Goal: Information Seeking & Learning: Learn about a topic

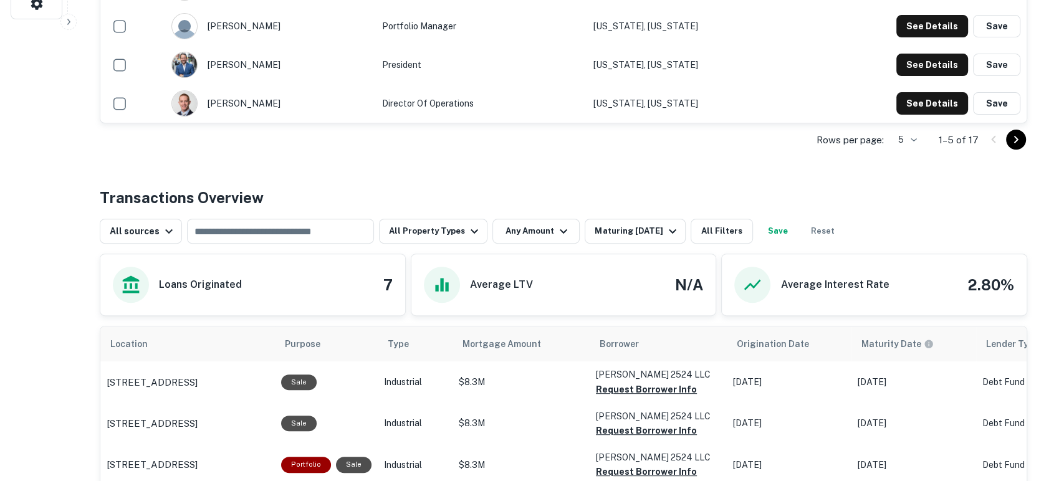
scroll to position [461, 0]
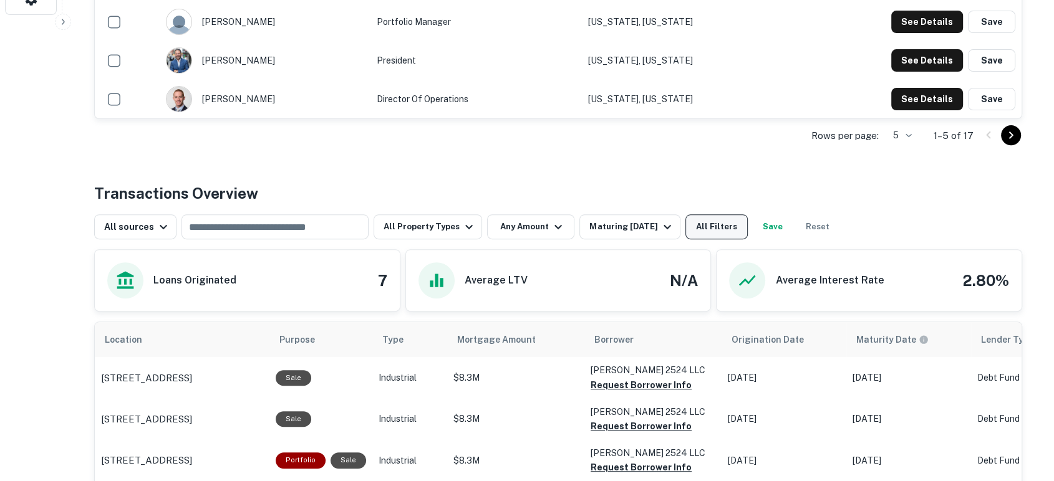
click at [715, 229] on button "All Filters" at bounding box center [716, 226] width 62 height 25
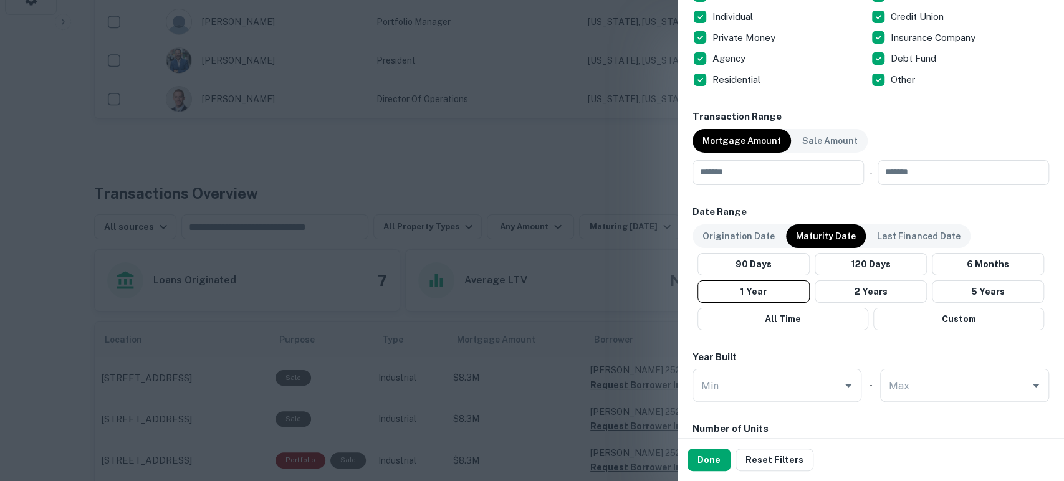
scroll to position [554, 0]
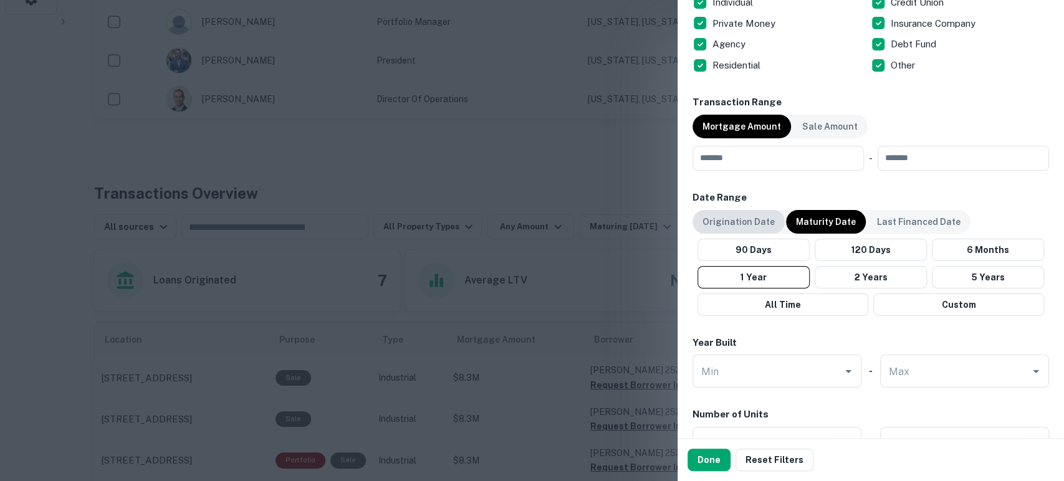
click at [730, 219] on p "Origination Date" at bounding box center [739, 222] width 72 height 14
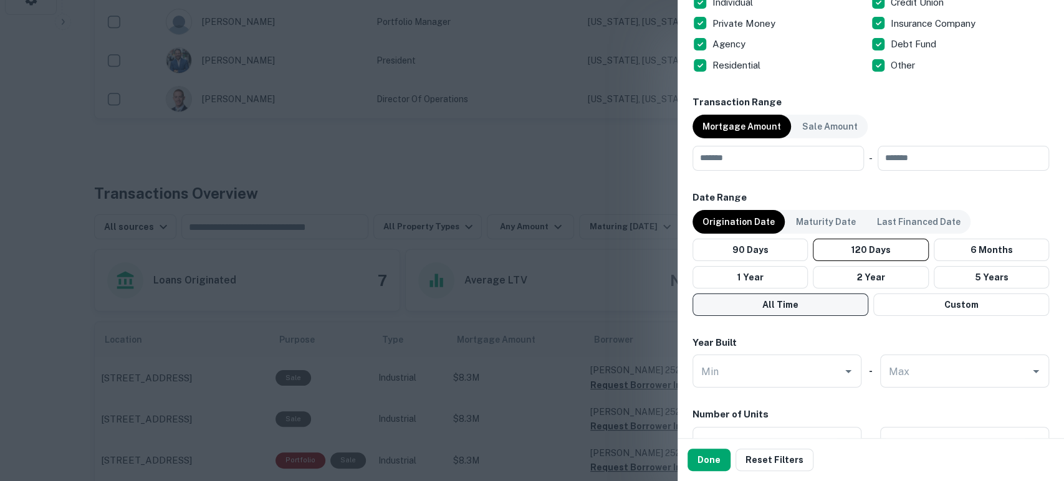
click at [795, 301] on button "All Time" at bounding box center [781, 305] width 176 height 22
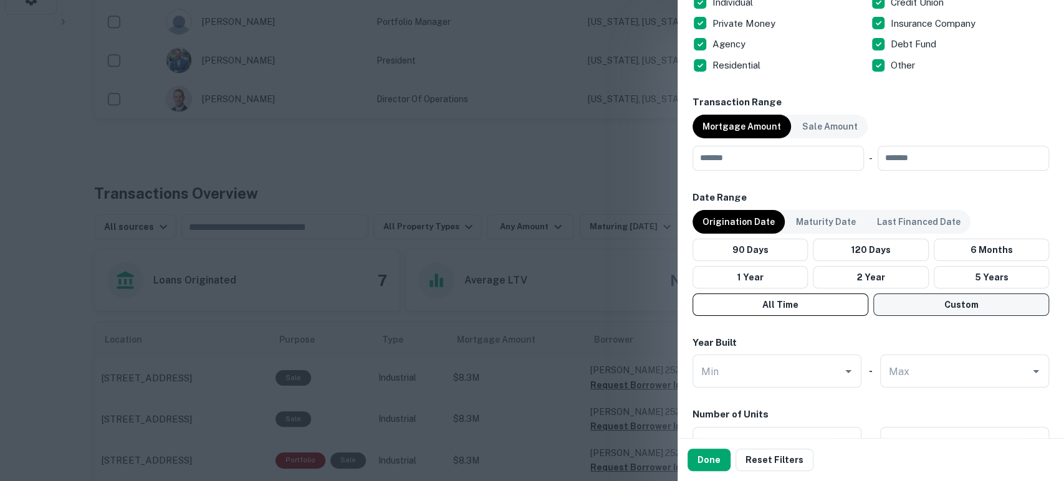
click at [924, 304] on button "Custom" at bounding box center [962, 305] width 176 height 22
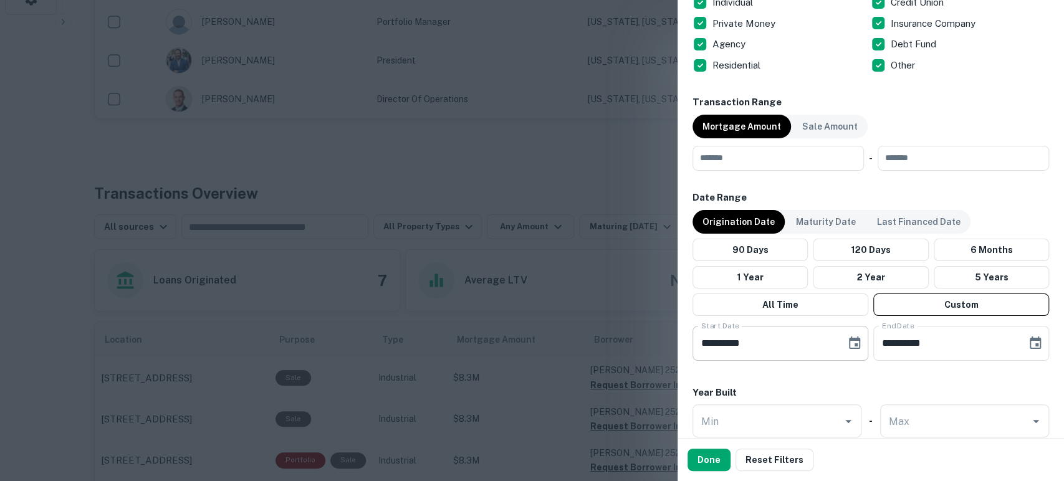
click at [850, 354] on div "**********" at bounding box center [781, 343] width 176 height 35
click at [851, 344] on icon "Choose date, selected date is Apr 20, 2025" at bounding box center [854, 343] width 11 height 12
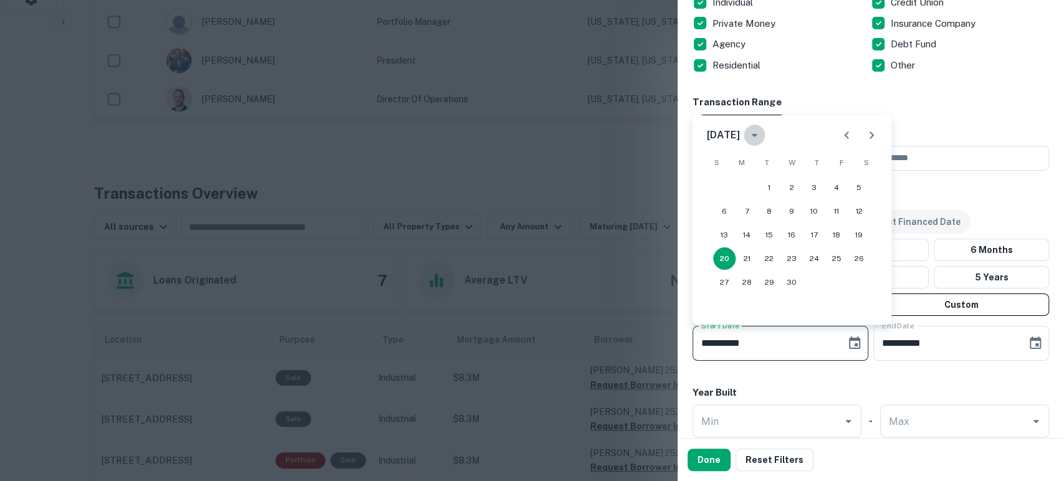
click at [762, 136] on icon "calendar view is open, switch to year view" at bounding box center [754, 135] width 15 height 15
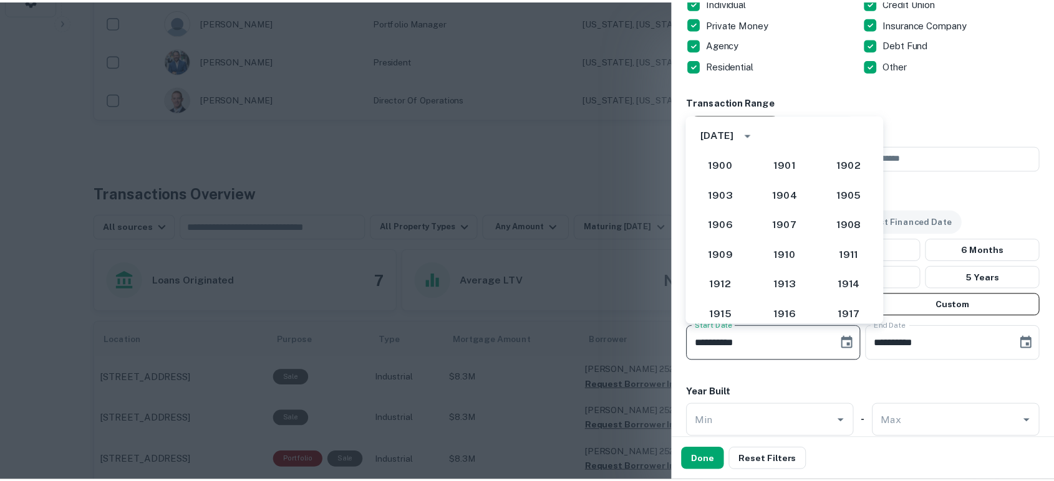
scroll to position [1082, 0]
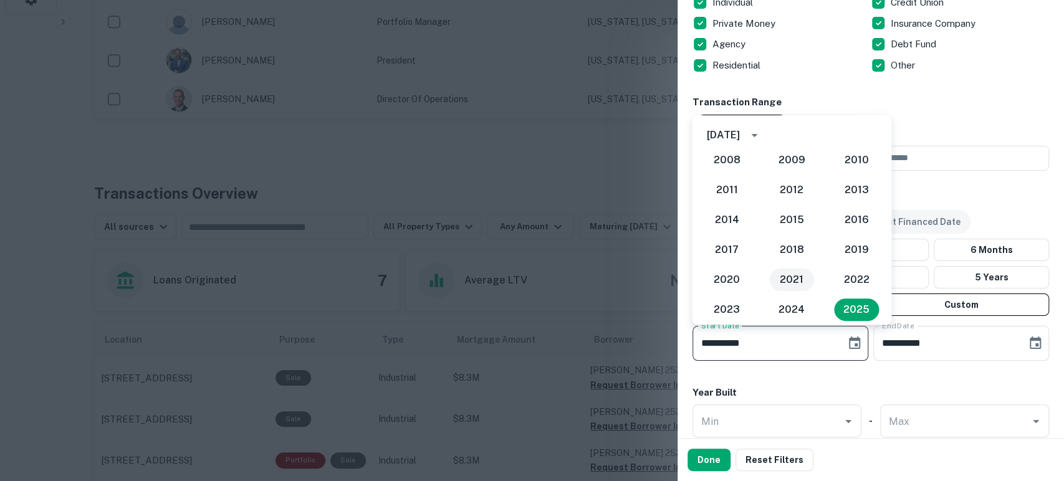
click at [789, 279] on button "2021" at bounding box center [791, 280] width 45 height 22
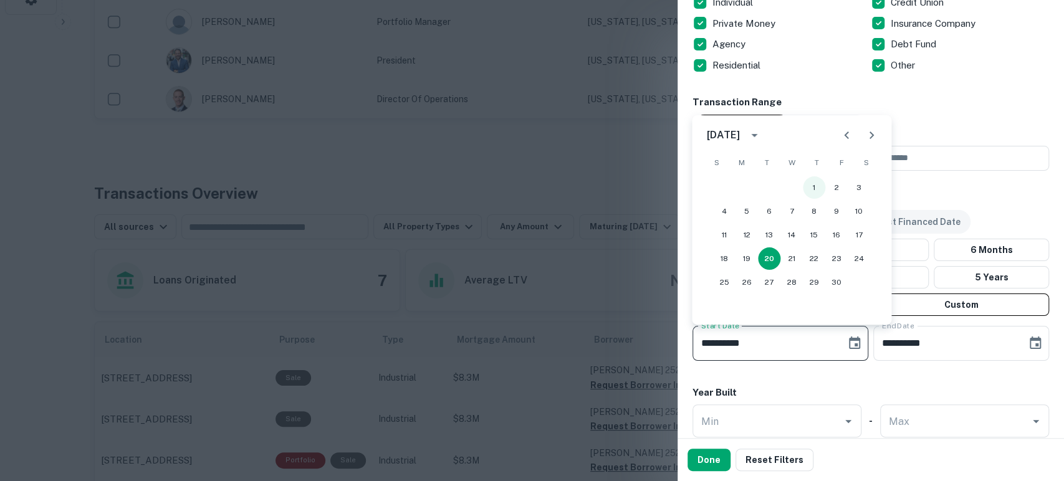
click at [809, 178] on button "1" at bounding box center [814, 187] width 22 height 22
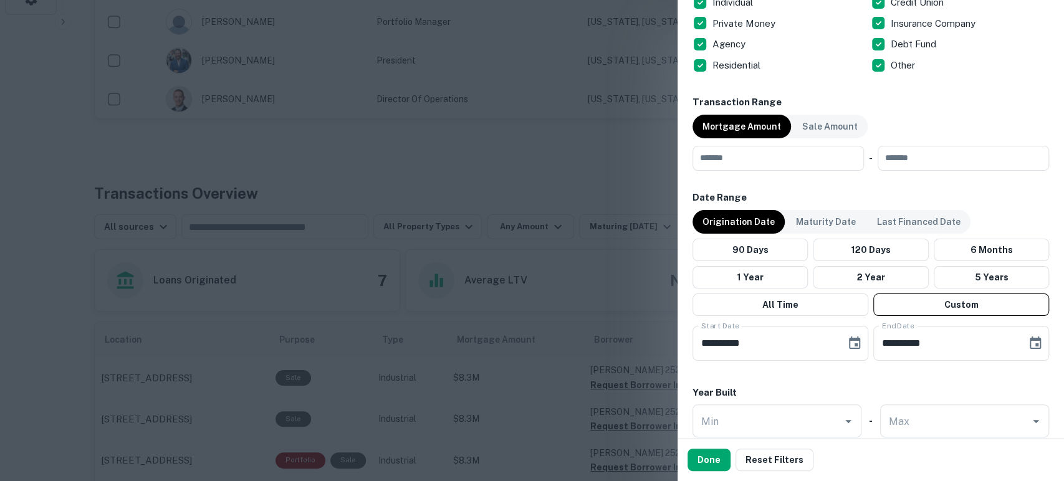
type input "**********"
click at [710, 453] on button "Done" at bounding box center [709, 460] width 43 height 22
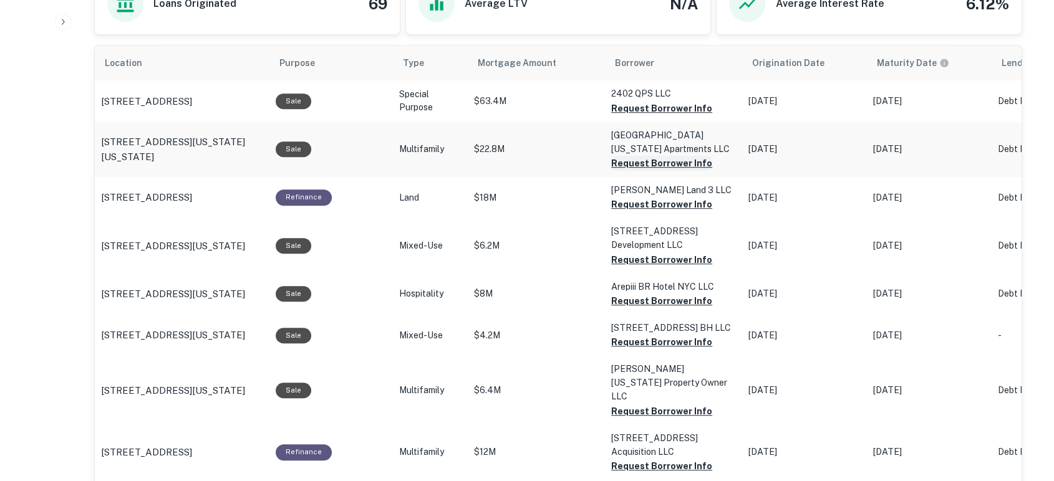
scroll to position [831, 0]
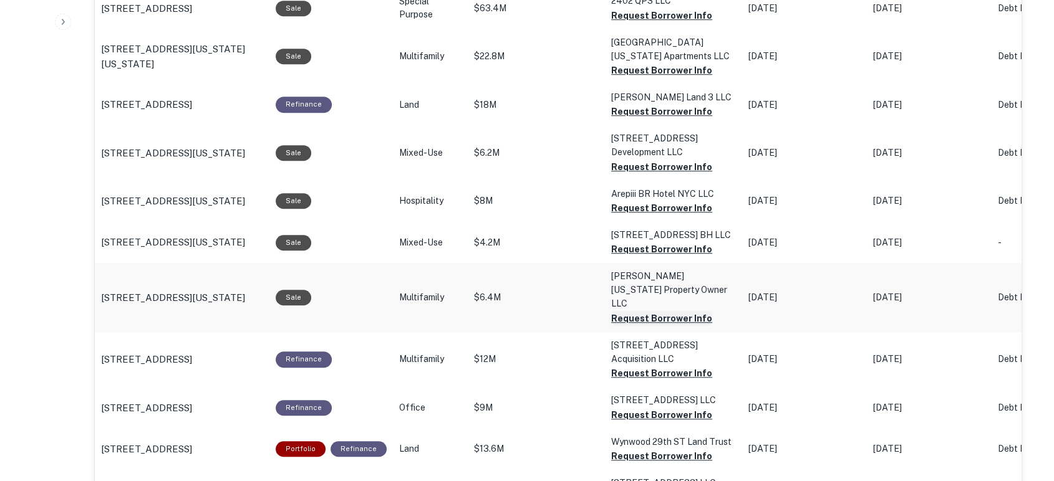
click at [648, 23] on button "Request Borrower Info" at bounding box center [661, 15] width 101 height 15
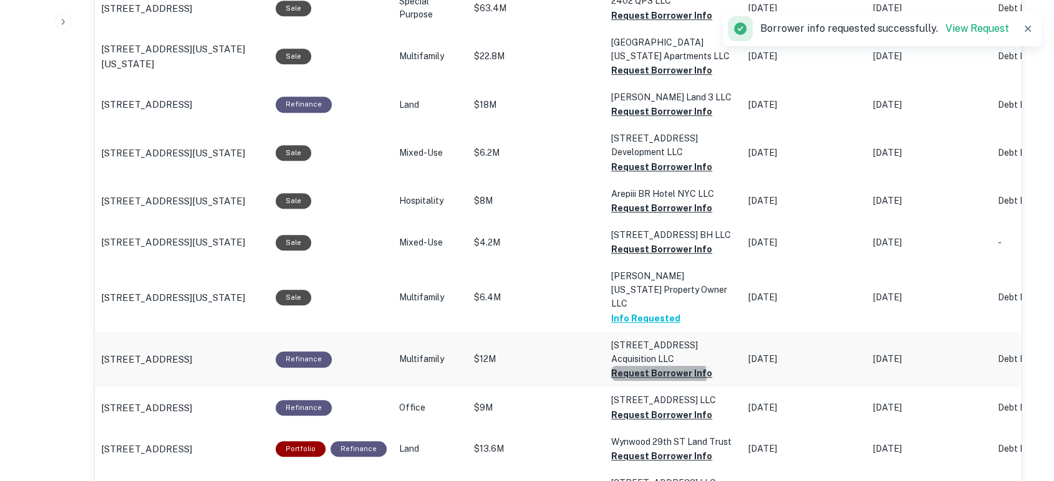
click at [649, 23] on button "Request Borrower Info" at bounding box center [661, 15] width 101 height 15
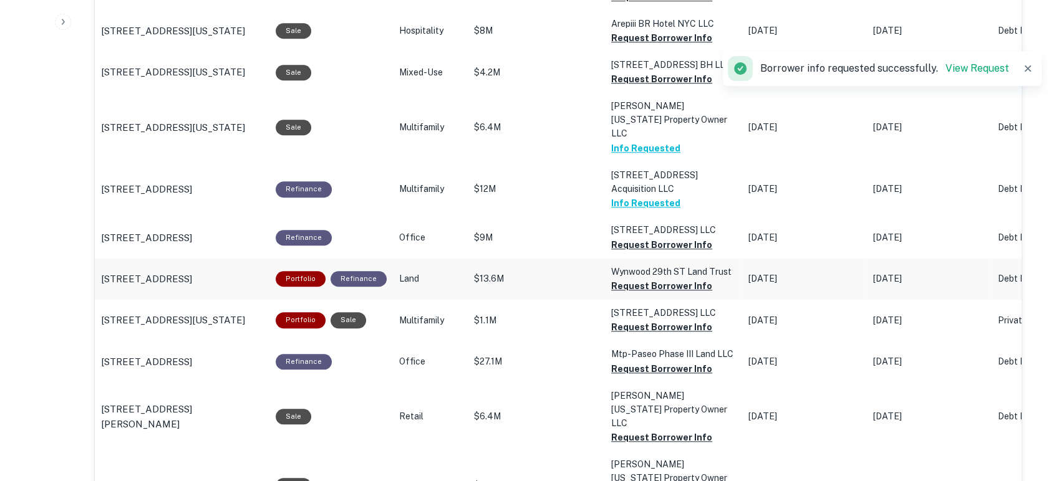
scroll to position [1016, 0]
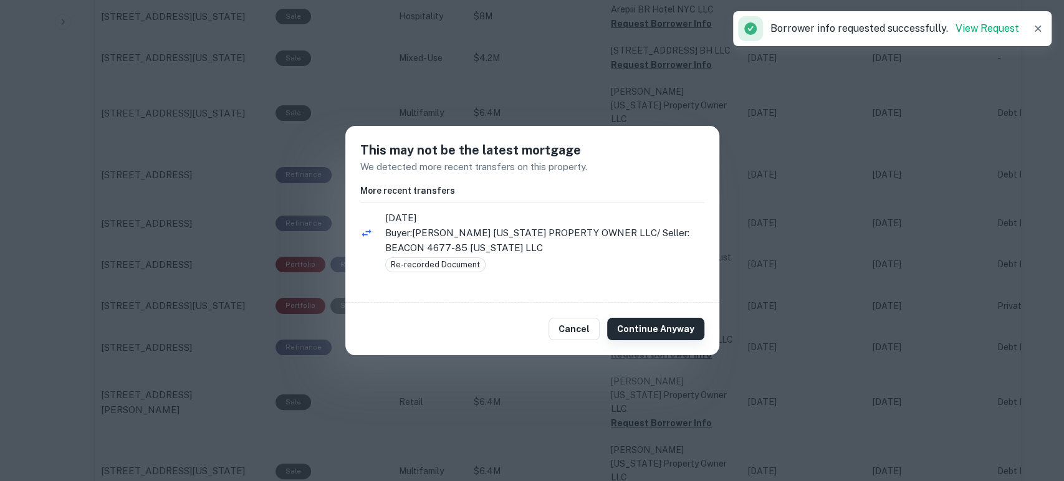
click at [668, 335] on button "Continue Anyway" at bounding box center [655, 329] width 97 height 22
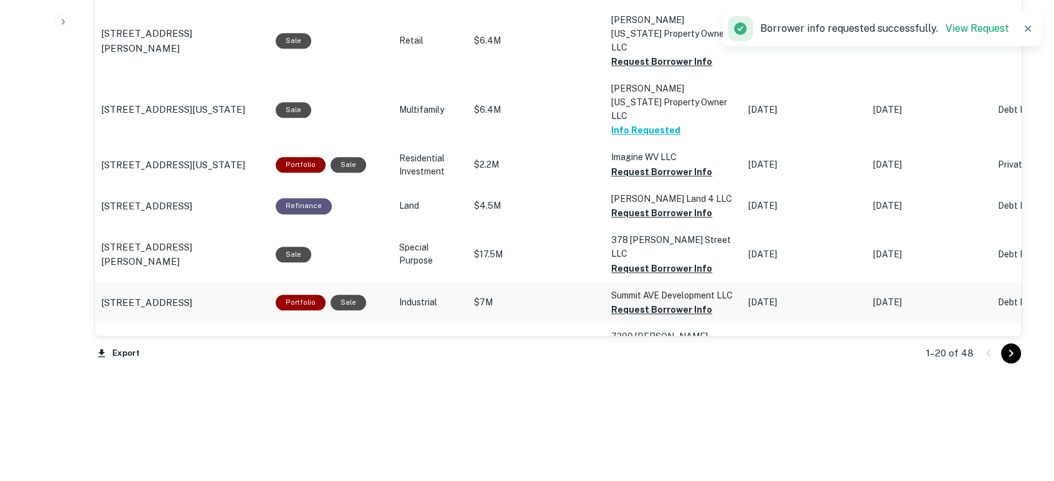
scroll to position [1385, 0]
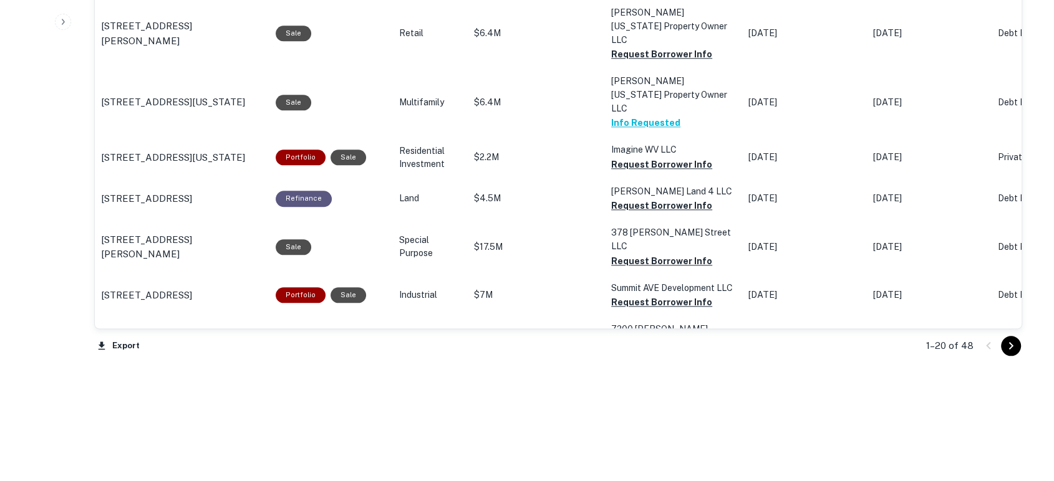
click at [1013, 353] on button "Go to next page" at bounding box center [1011, 346] width 20 height 20
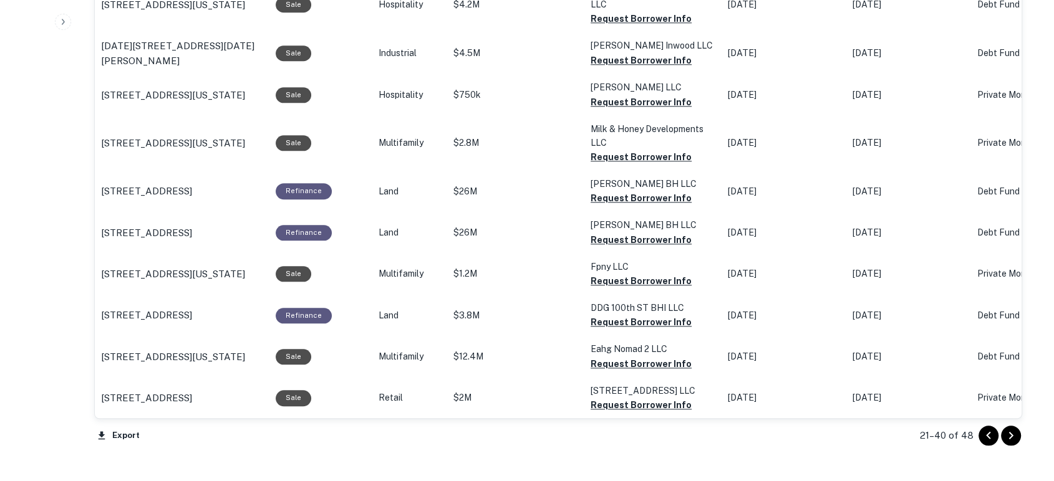
scroll to position [1387, 0]
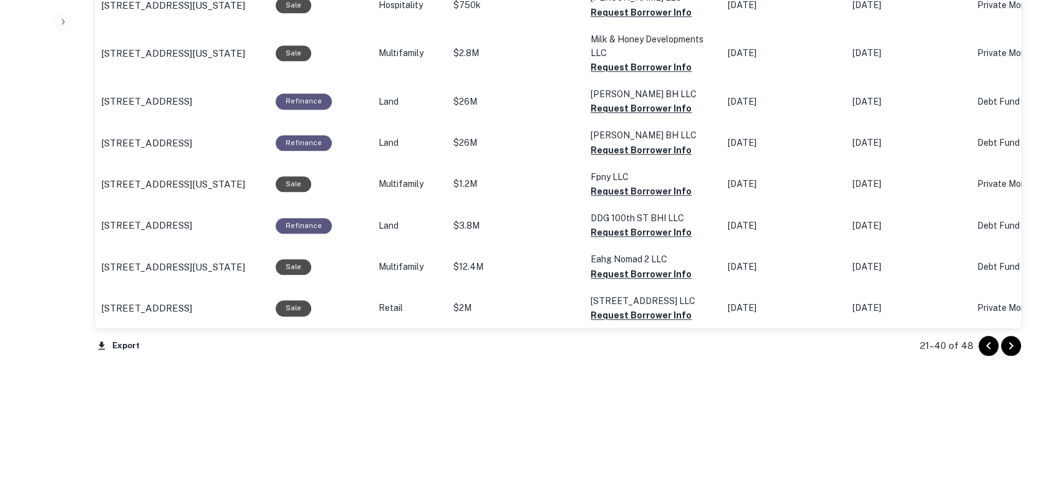
click at [1013, 348] on icon "Go to next page" at bounding box center [1010, 346] width 15 height 15
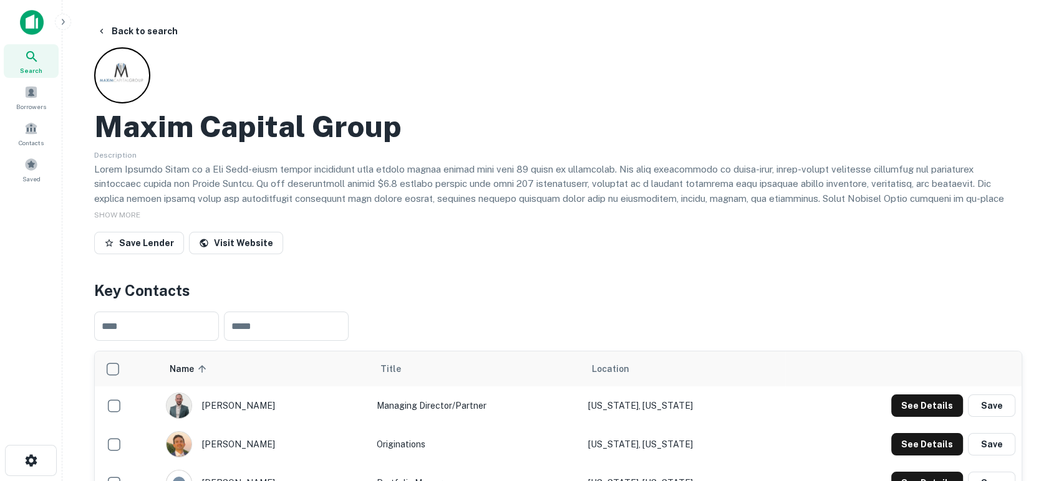
click at [25, 21] on img at bounding box center [32, 22] width 24 height 25
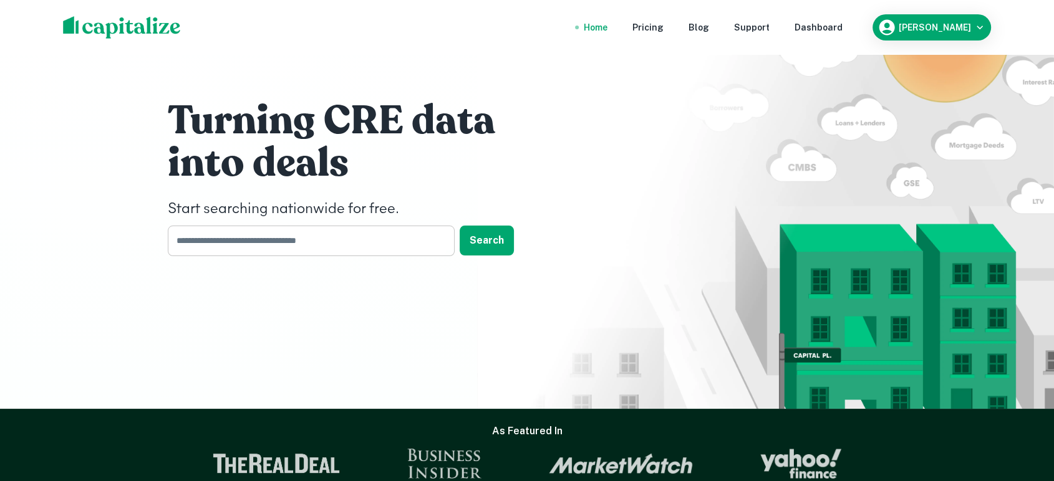
click at [410, 251] on input "text" at bounding box center [307, 241] width 278 height 31
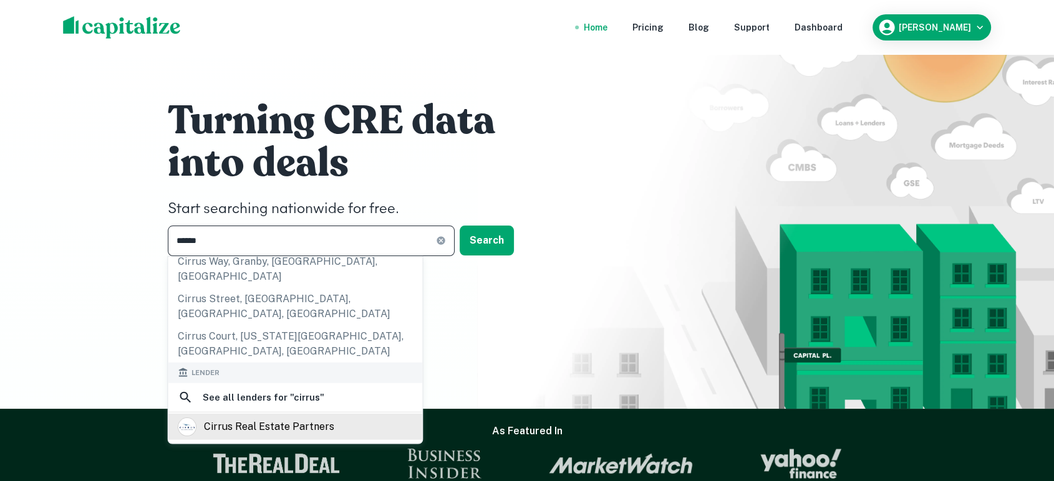
scroll to position [185, 0]
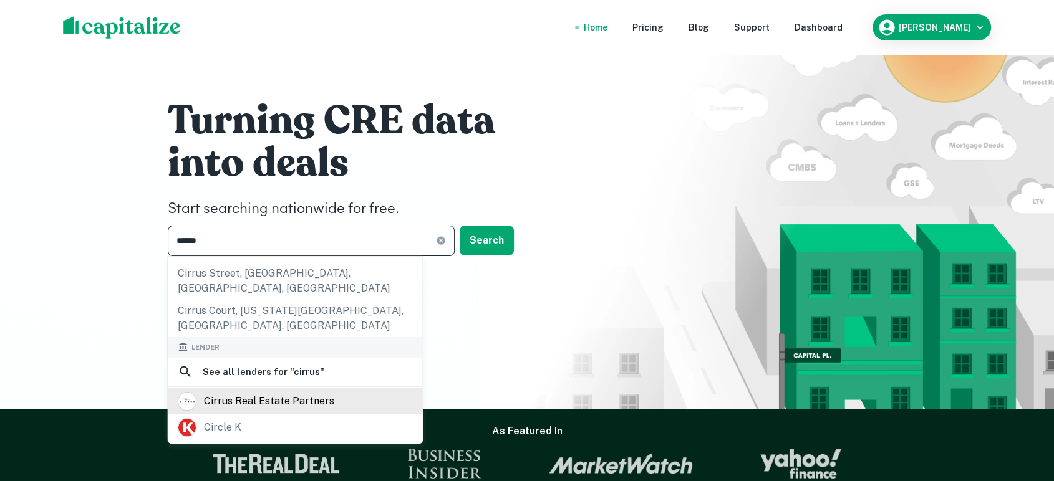
type input "******"
click at [307, 392] on div "cirrus real estate partners" at bounding box center [269, 401] width 130 height 19
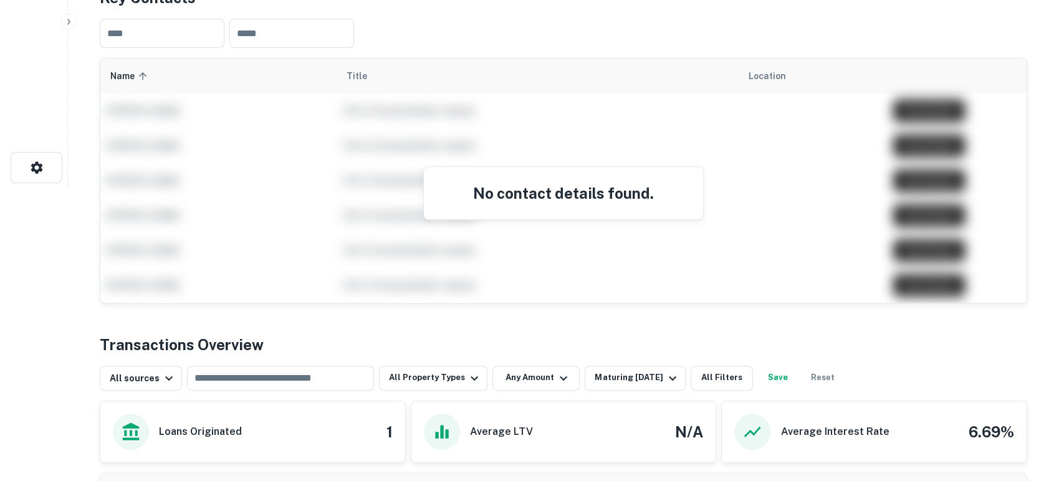
scroll to position [461, 0]
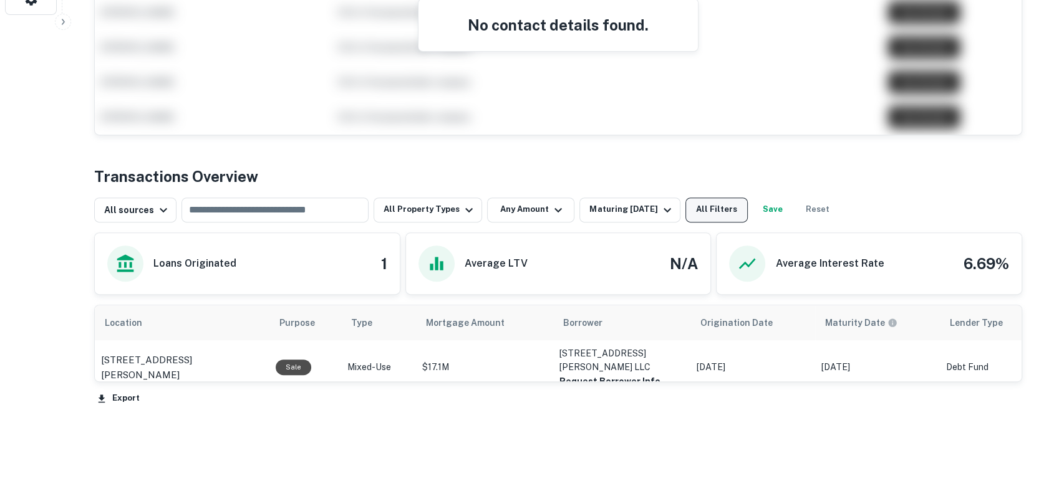
click at [704, 208] on button "All Filters" at bounding box center [716, 210] width 62 height 25
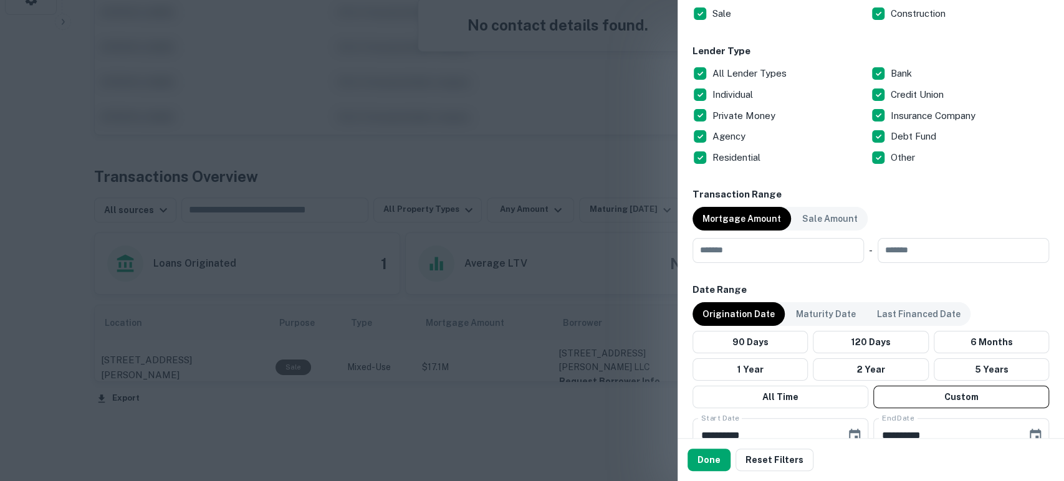
click at [742, 314] on p "Origination Date" at bounding box center [739, 314] width 72 height 14
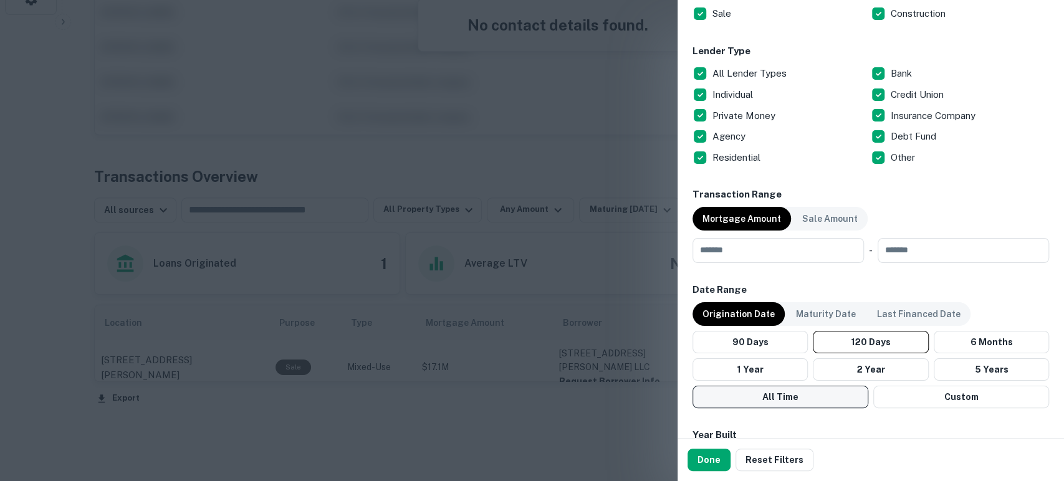
click at [802, 398] on button "All Time" at bounding box center [781, 397] width 176 height 22
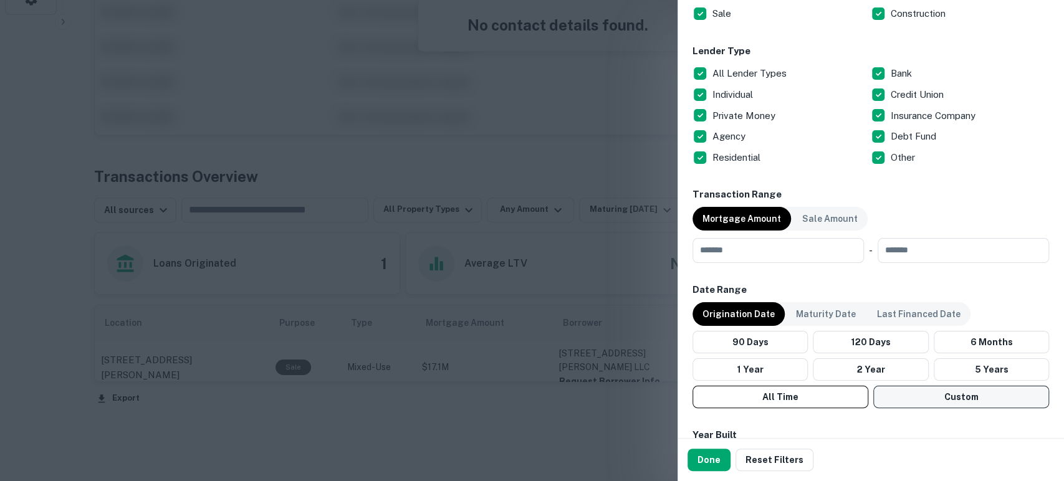
click at [947, 403] on button "Custom" at bounding box center [962, 397] width 176 height 22
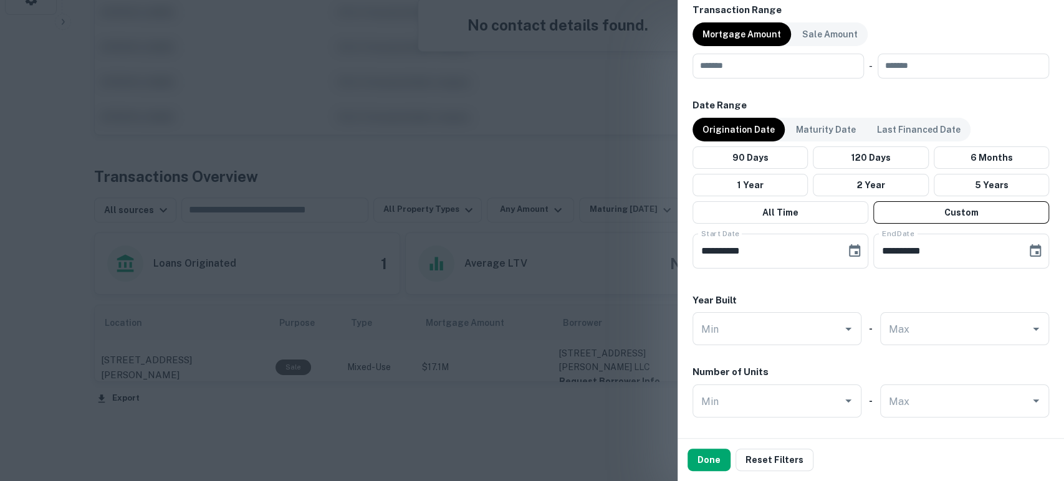
scroll to position [647, 0]
click at [842, 246] on button "Choose date, selected date is Apr 20, 2025" at bounding box center [854, 250] width 25 height 25
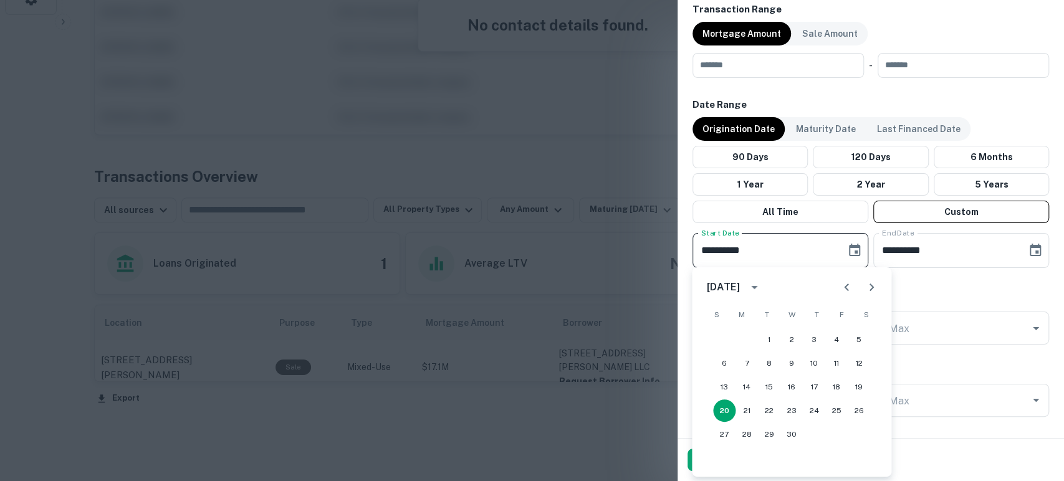
click at [762, 288] on icon "calendar view is open, switch to year view" at bounding box center [754, 287] width 15 height 15
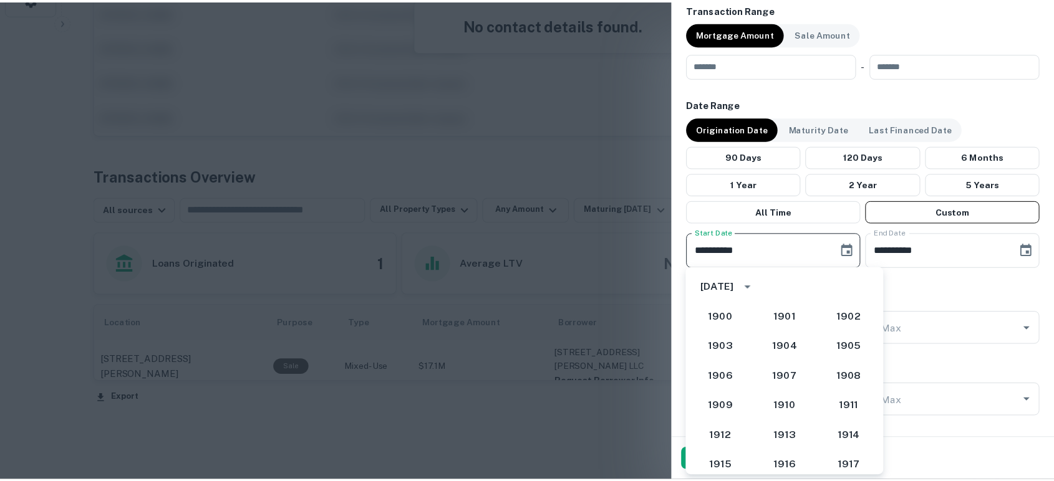
scroll to position [1082, 0]
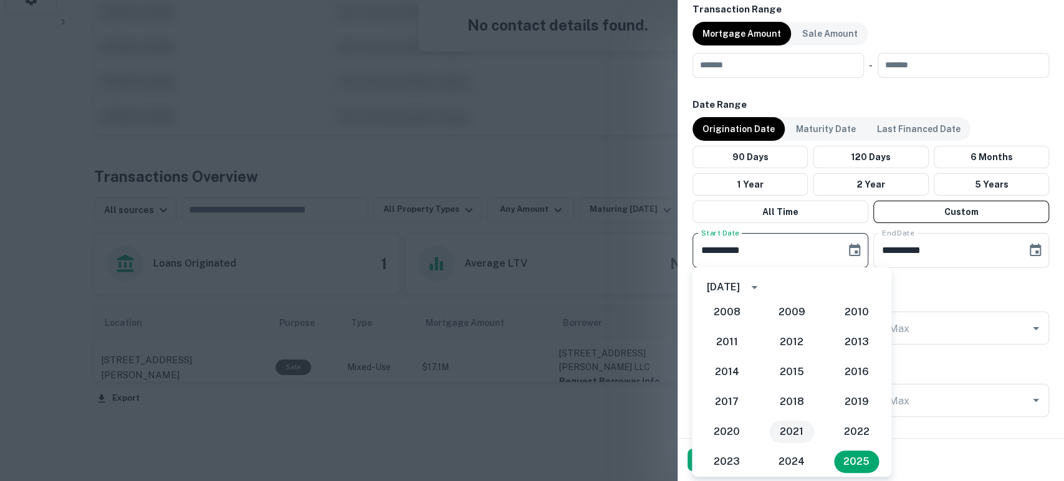
click at [786, 426] on button "2021" at bounding box center [791, 432] width 45 height 22
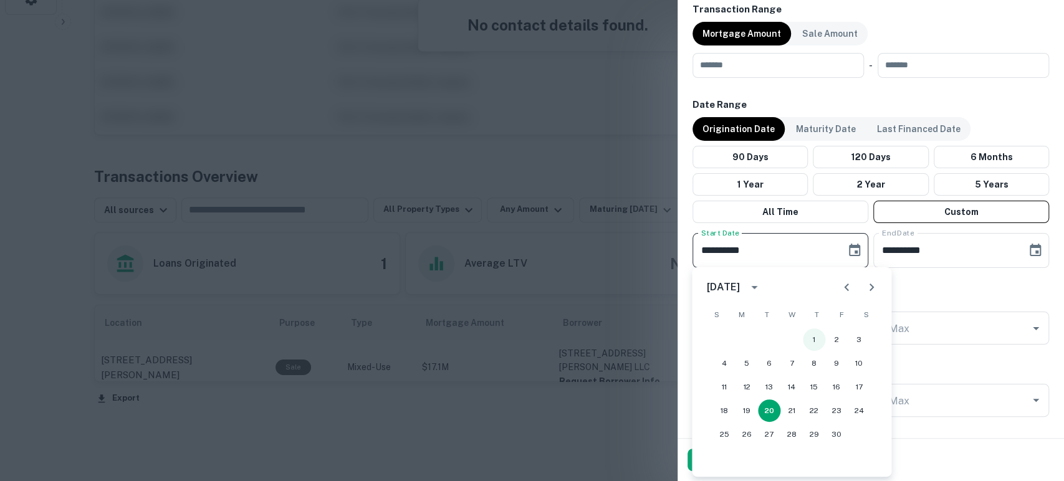
click at [807, 343] on button "1" at bounding box center [814, 340] width 22 height 22
type input "**********"
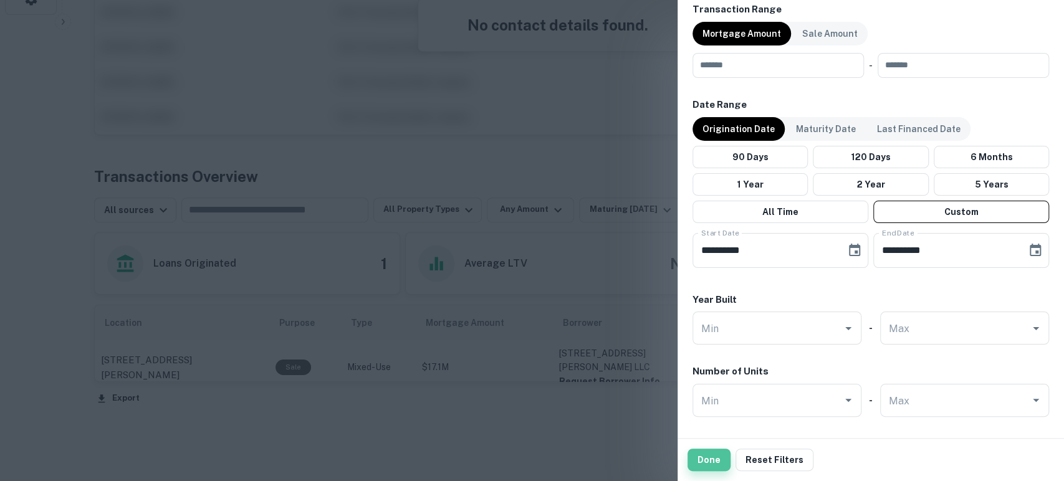
click at [703, 461] on button "Done" at bounding box center [709, 460] width 43 height 22
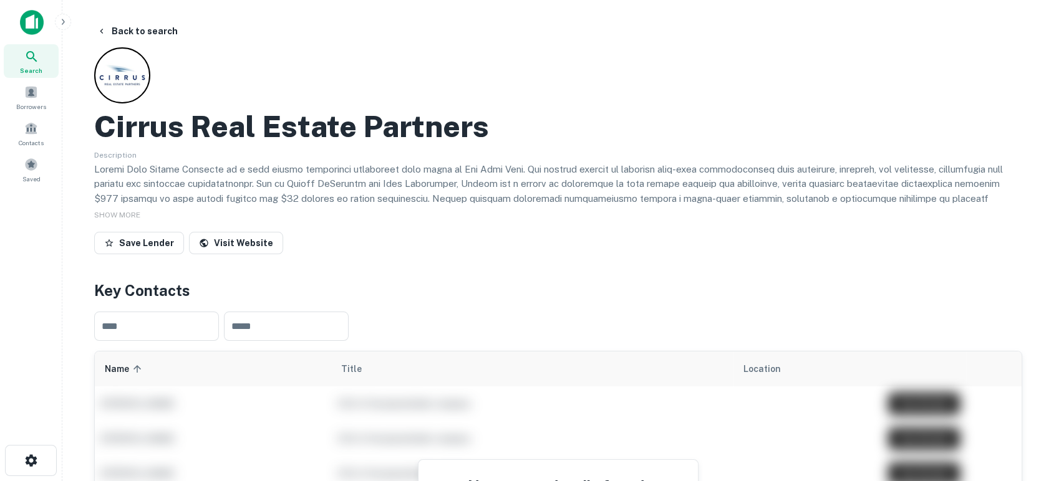
click at [30, 21] on img at bounding box center [32, 22] width 24 height 25
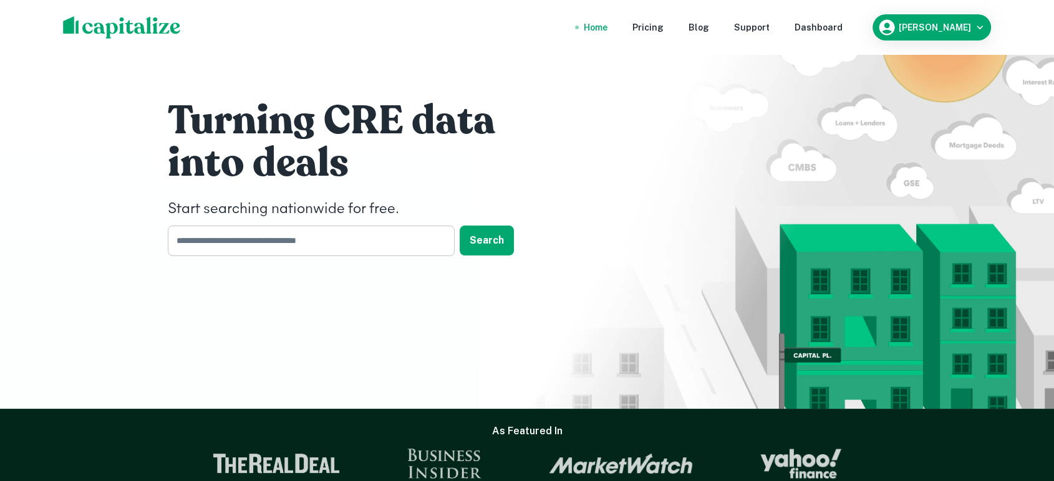
click at [271, 249] on input "text" at bounding box center [307, 241] width 278 height 31
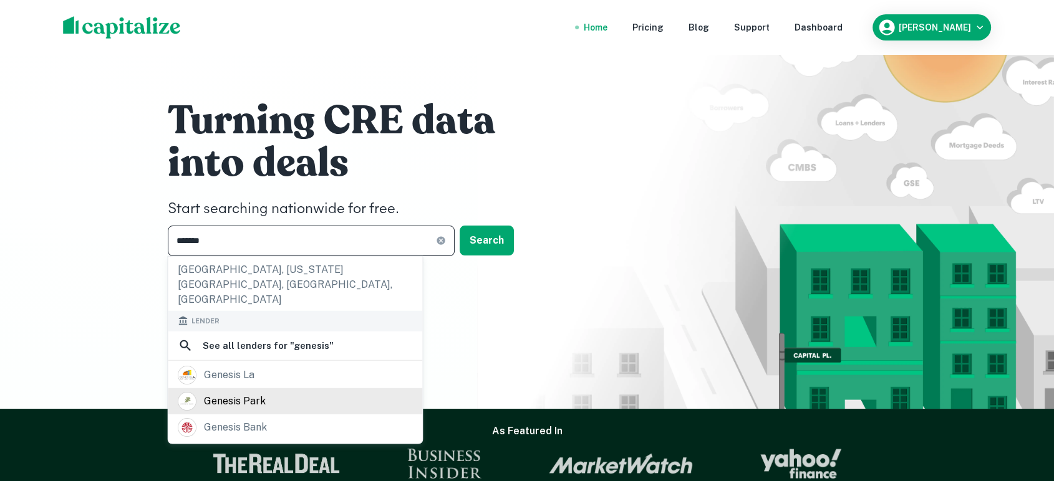
scroll to position [185, 0]
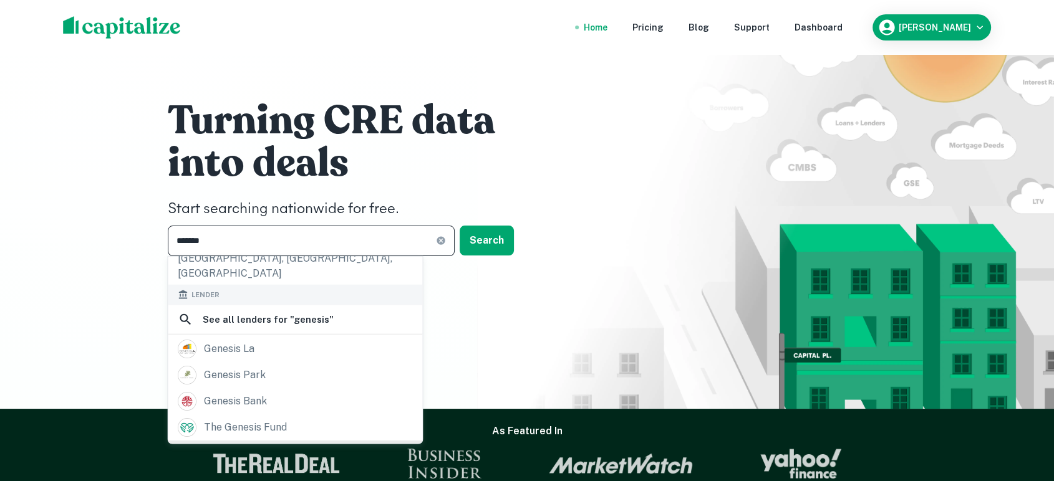
type input "*******"
click at [296, 445] on div "genesis capital llc" at bounding box center [295, 454] width 234 height 19
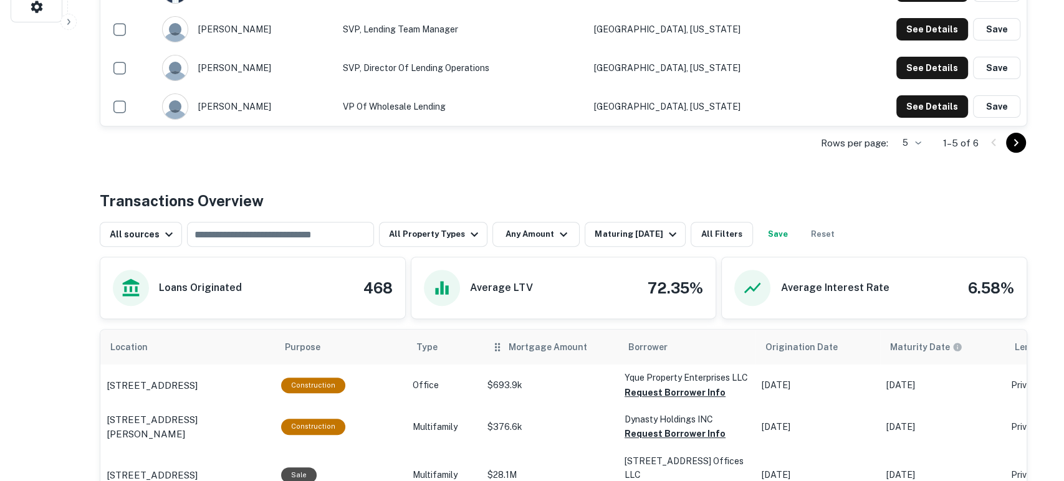
scroll to position [461, 0]
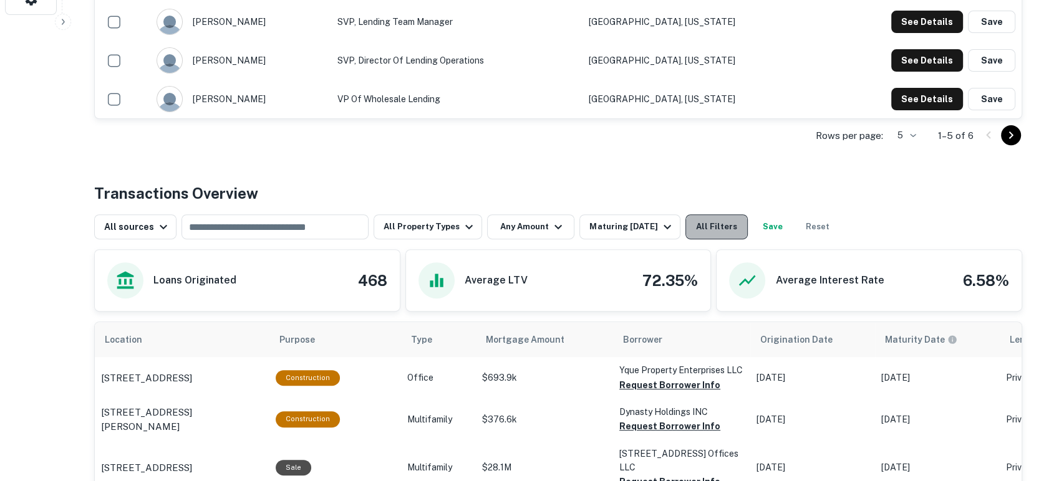
click at [722, 233] on button "All Filters" at bounding box center [716, 226] width 62 height 25
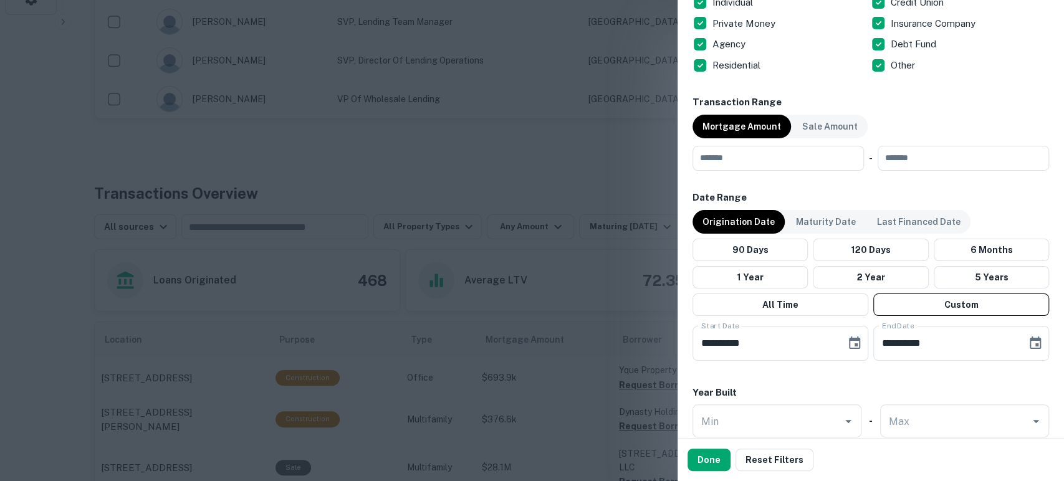
scroll to position [554, 0]
click at [744, 231] on div "Origination Date" at bounding box center [739, 222] width 92 height 24
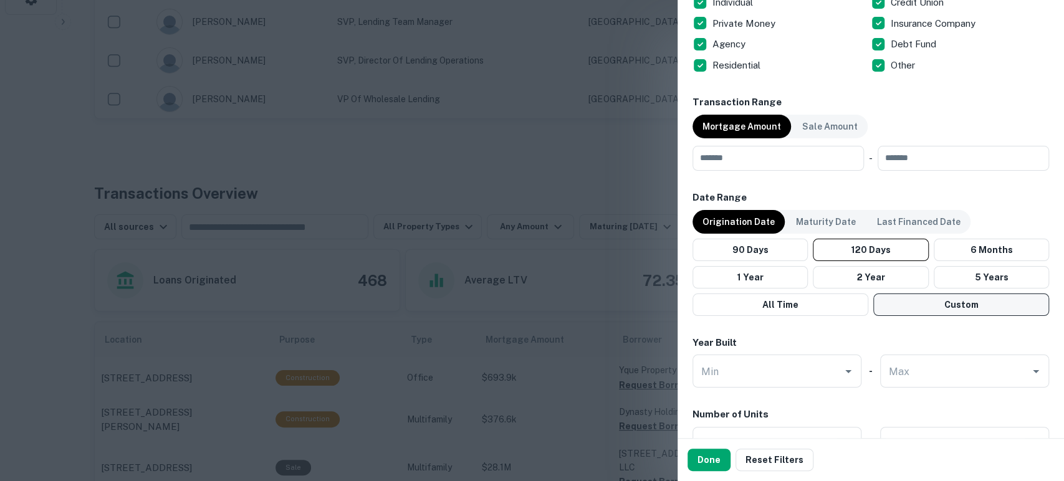
click at [922, 307] on button "Custom" at bounding box center [962, 305] width 176 height 22
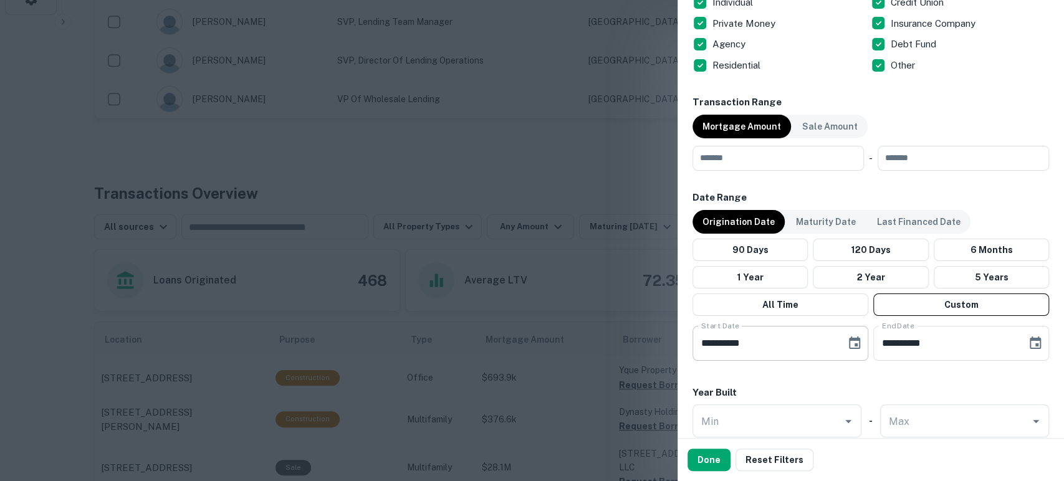
click at [852, 340] on icon "Choose date, selected date is Apr 20, 2025" at bounding box center [854, 343] width 15 height 15
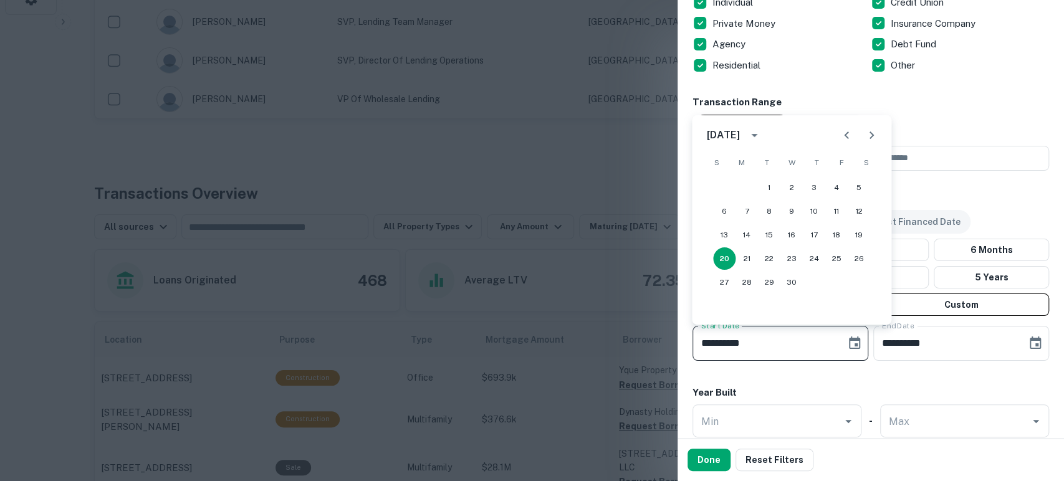
click at [765, 143] on button "calendar view is open, switch to year view" at bounding box center [754, 135] width 21 height 21
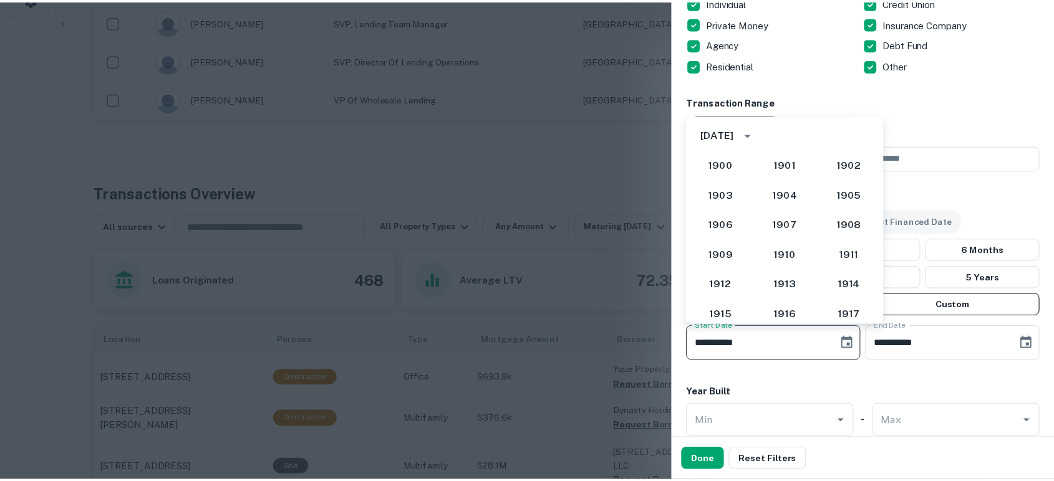
scroll to position [1082, 0]
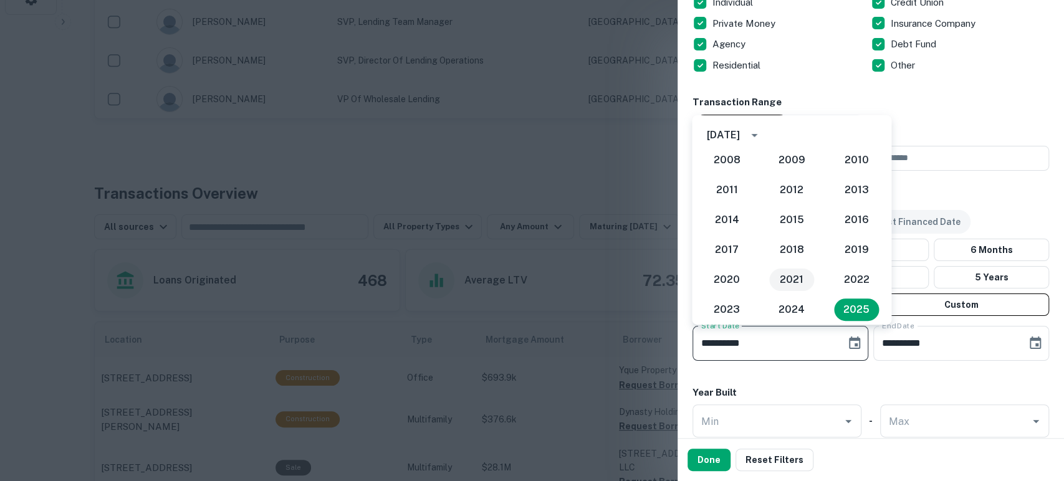
click at [795, 276] on button "2021" at bounding box center [791, 280] width 45 height 22
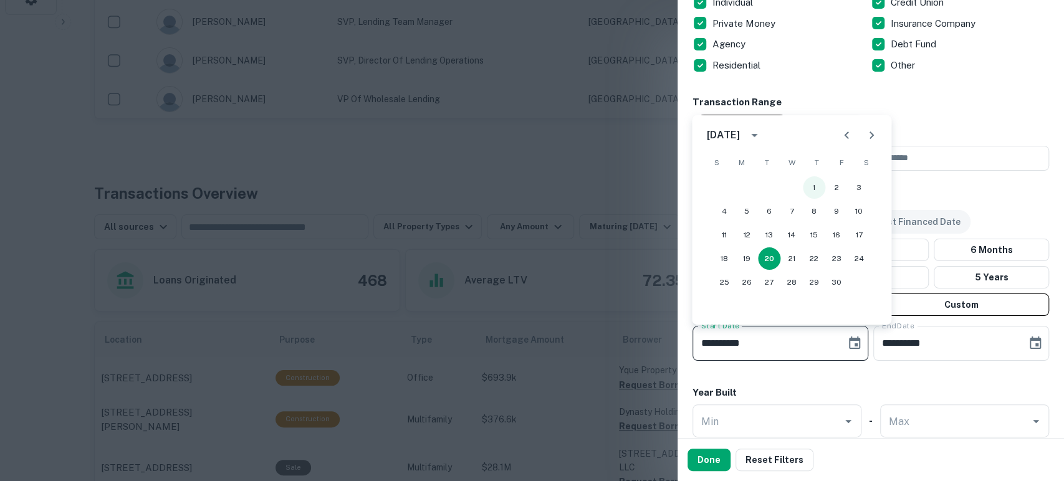
click at [818, 188] on button "1" at bounding box center [814, 187] width 22 height 22
type input "**********"
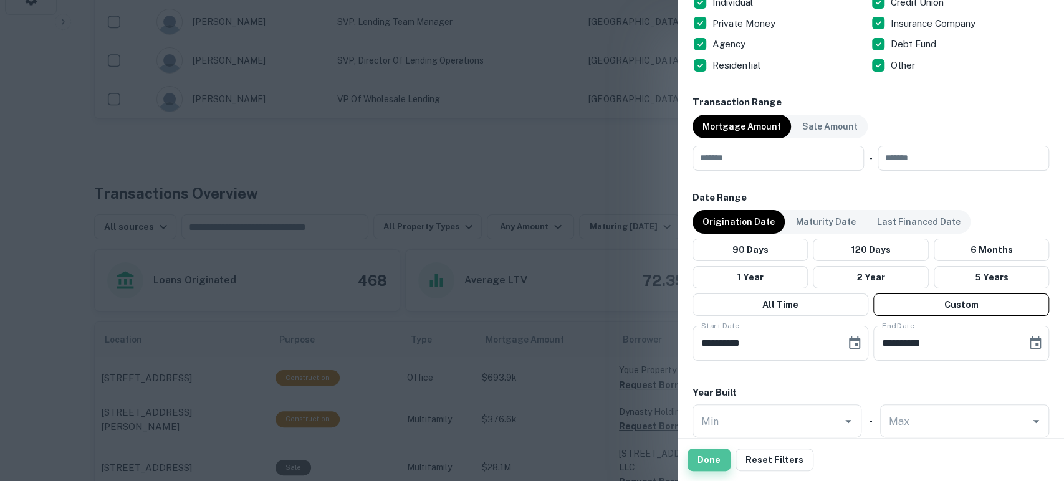
click at [710, 457] on button "Done" at bounding box center [709, 460] width 43 height 22
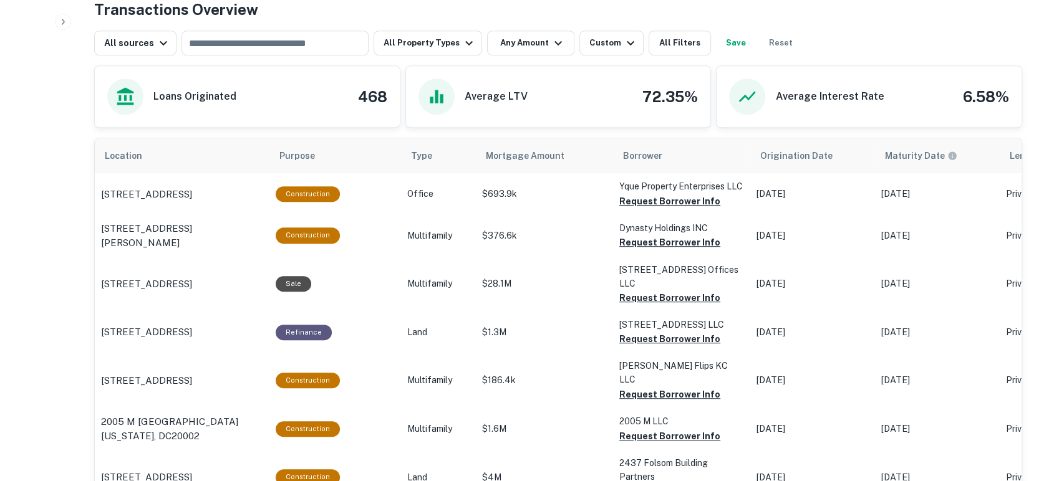
scroll to position [647, 0]
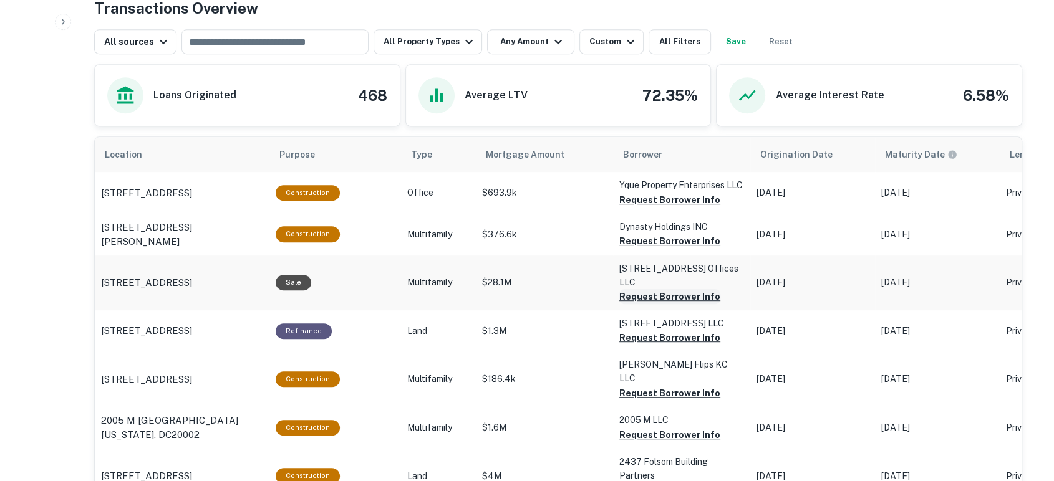
click at [672, 208] on button "Request Borrower Info" at bounding box center [669, 200] width 101 height 15
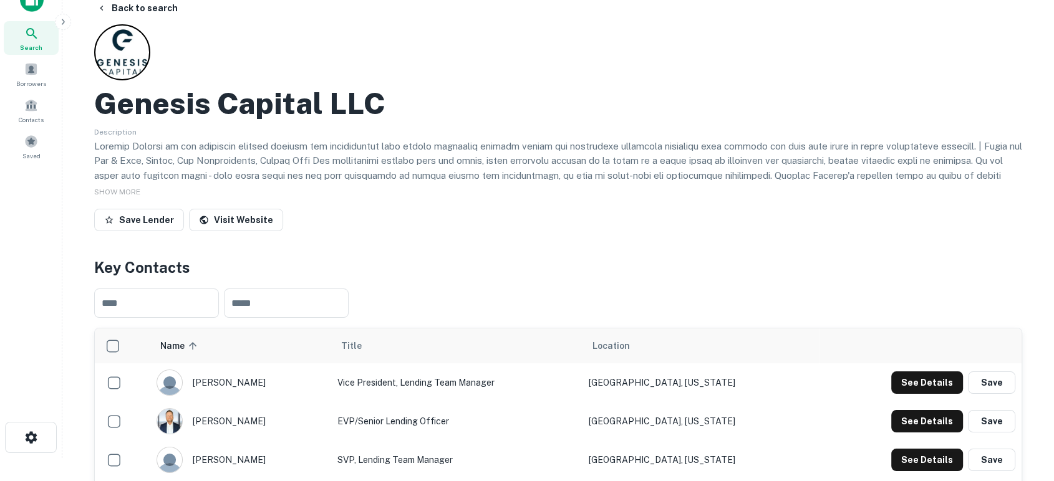
scroll to position [0, 0]
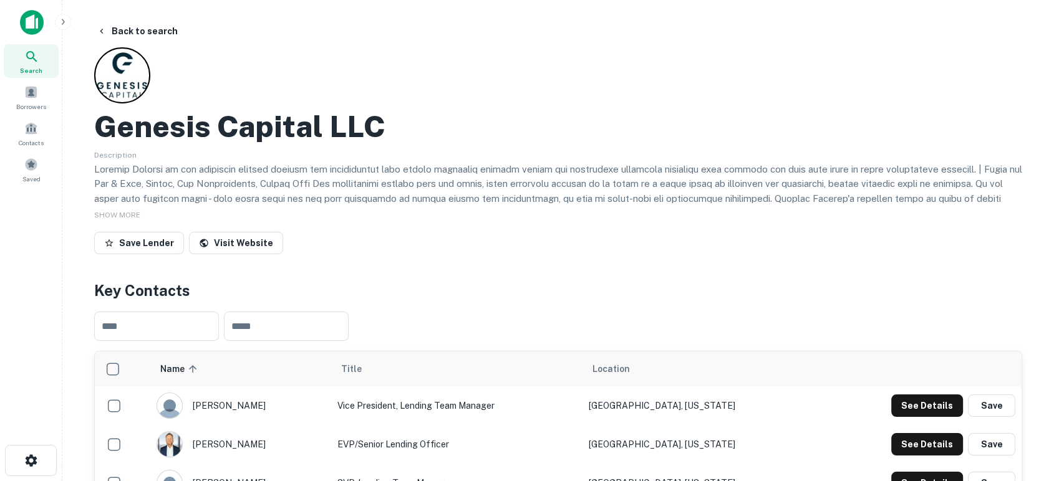
click at [27, 18] on img at bounding box center [32, 22] width 24 height 25
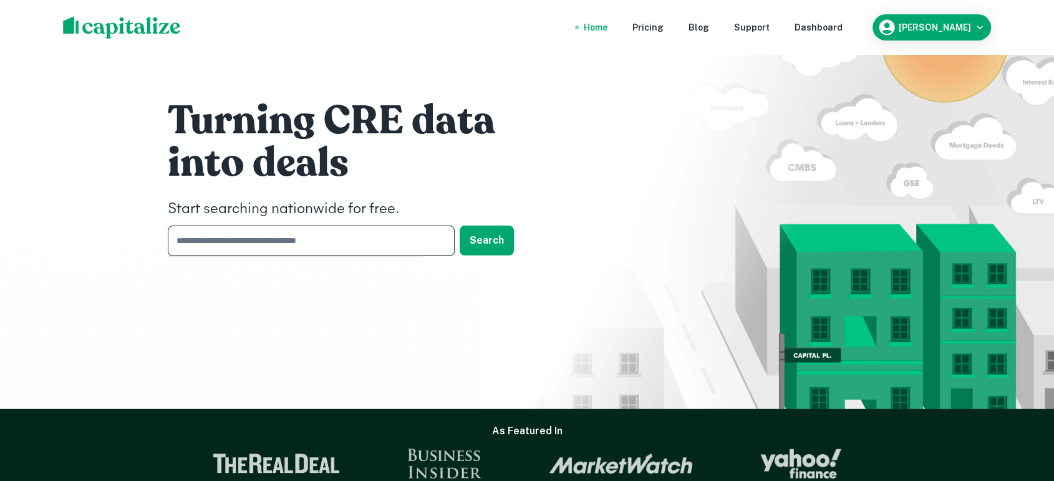
click at [385, 245] on input "text" at bounding box center [307, 241] width 278 height 31
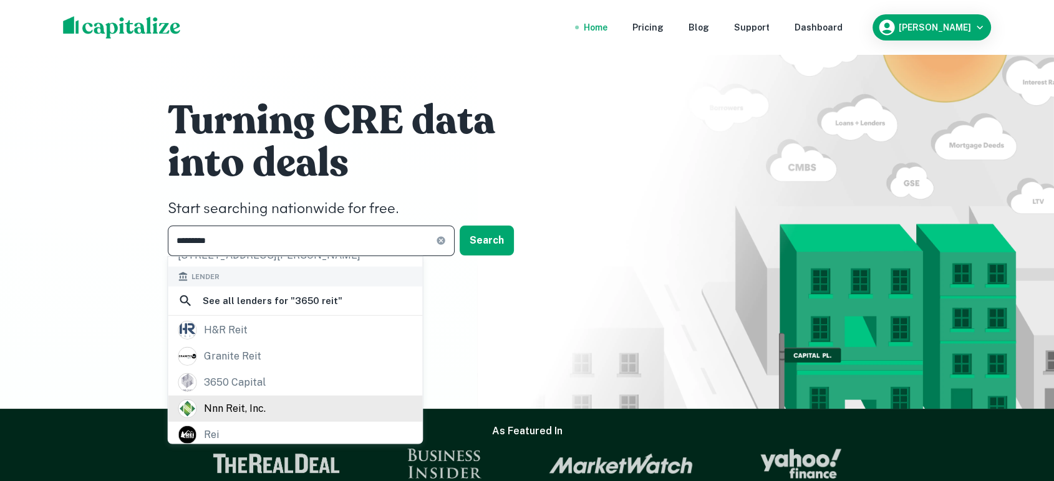
scroll to position [92, 0]
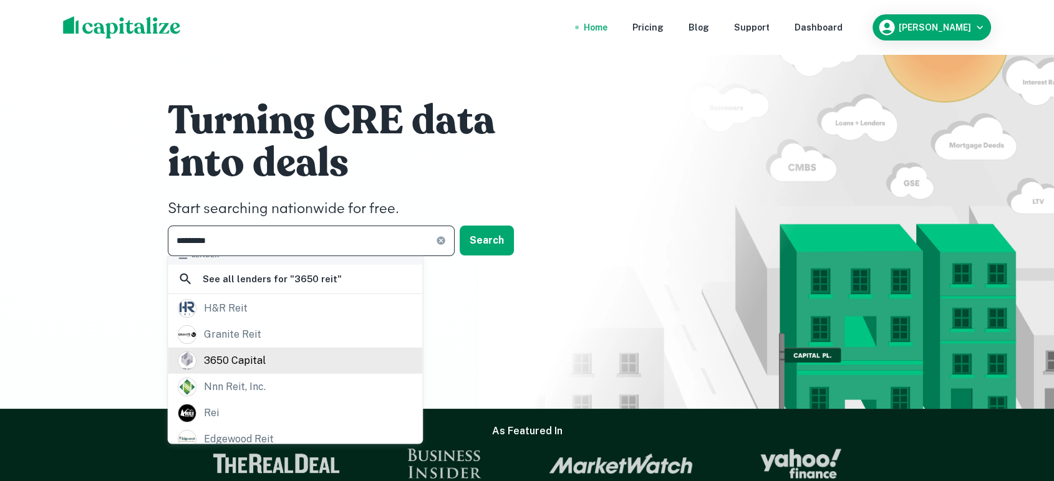
type input "*********"
click at [312, 352] on div "3650 capital" at bounding box center [295, 361] width 234 height 19
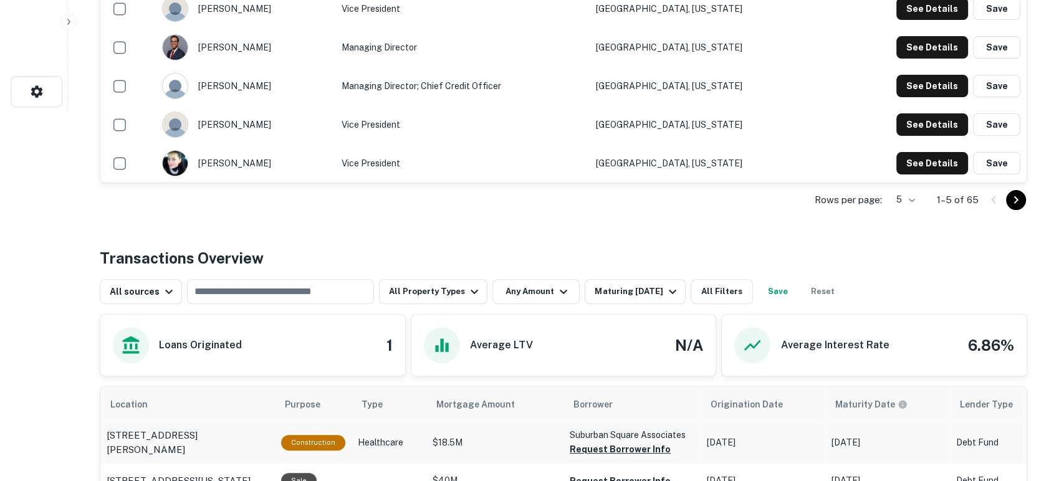
scroll to position [461, 0]
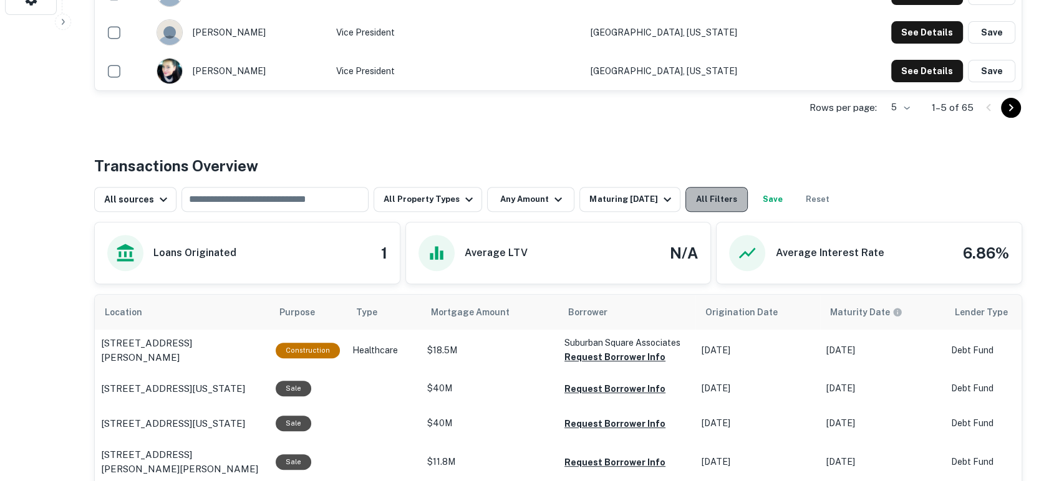
click at [720, 200] on button "All Filters" at bounding box center [716, 199] width 62 height 25
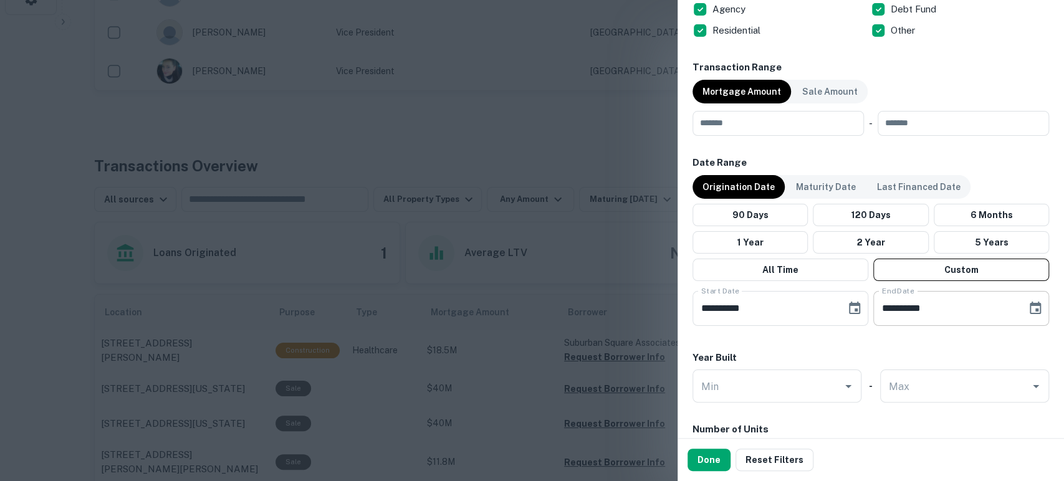
scroll to position [647, 0]
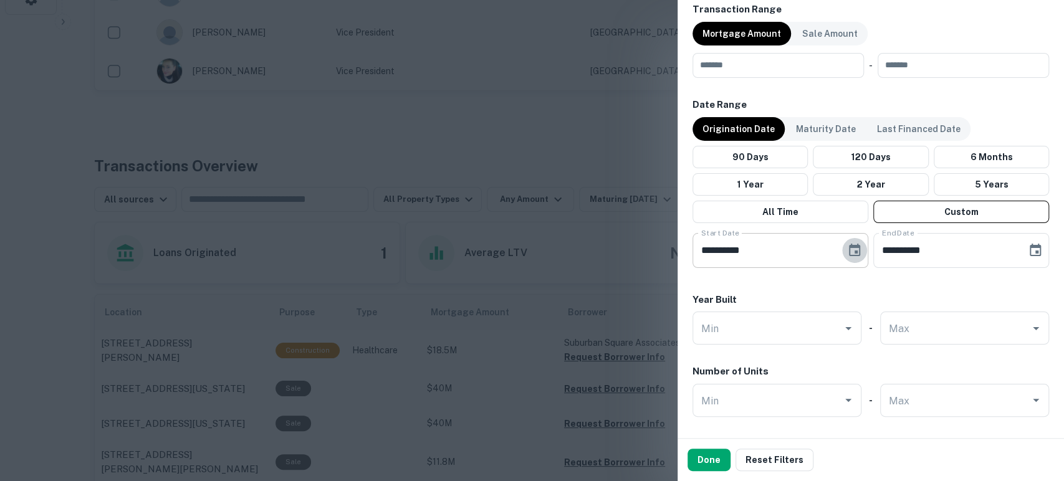
click at [853, 252] on icon "Choose date, selected date is Apr 1, 2021" at bounding box center [854, 250] width 15 height 15
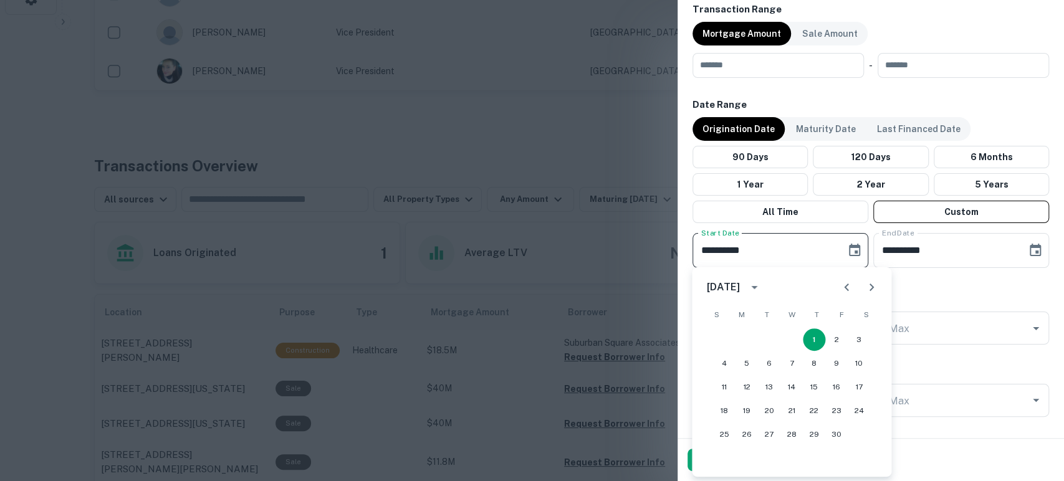
click at [762, 290] on icon "calendar view is open, switch to year view" at bounding box center [754, 287] width 15 height 15
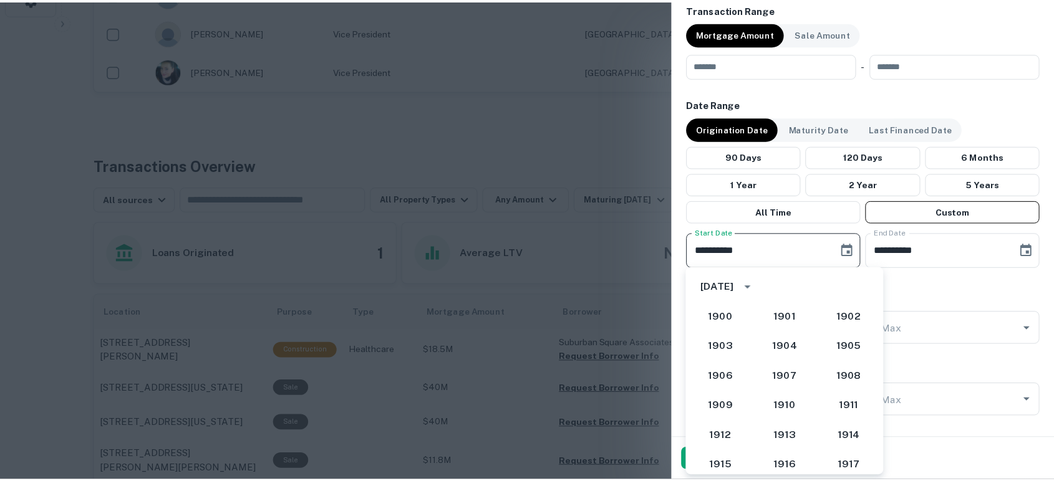
scroll to position [1082, 0]
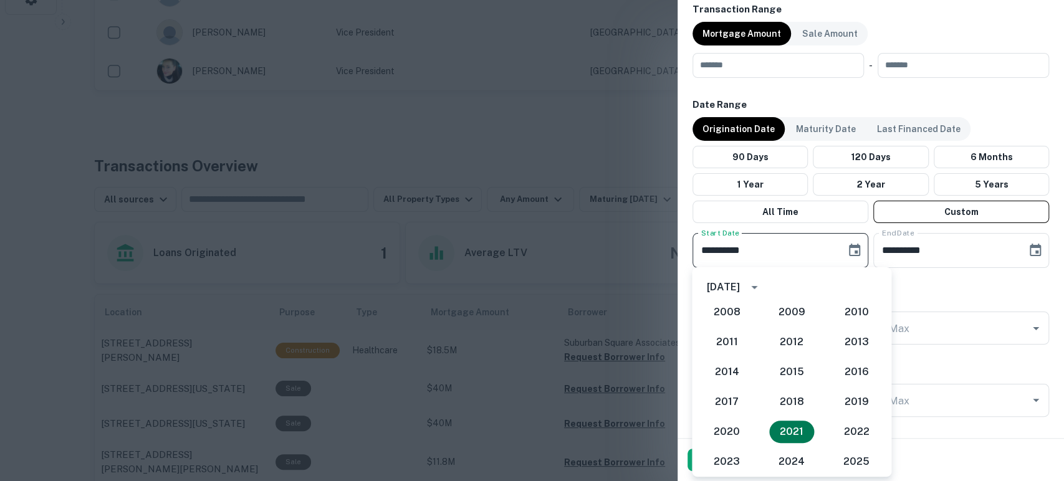
click at [800, 433] on button "2021" at bounding box center [791, 432] width 45 height 22
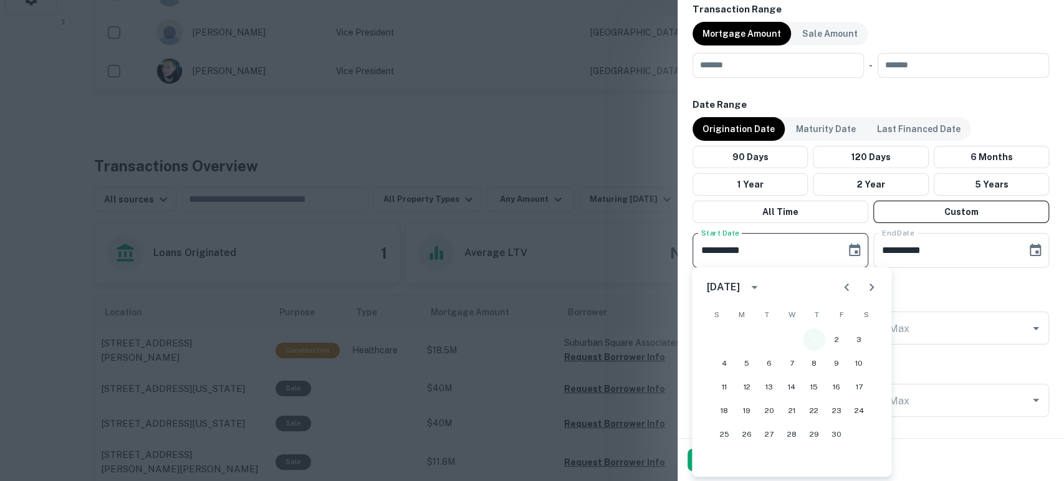
click at [817, 332] on button "1" at bounding box center [814, 340] width 22 height 22
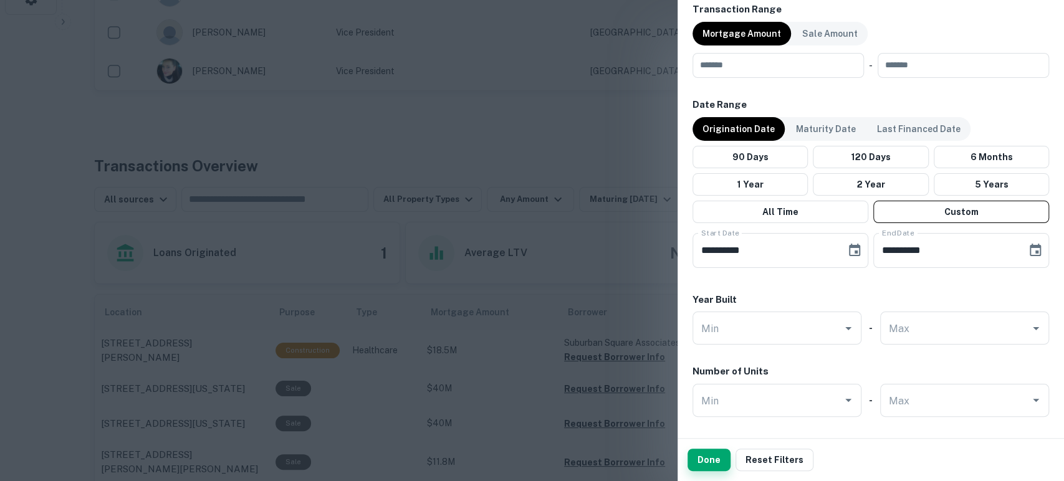
click at [701, 462] on button "Done" at bounding box center [709, 460] width 43 height 22
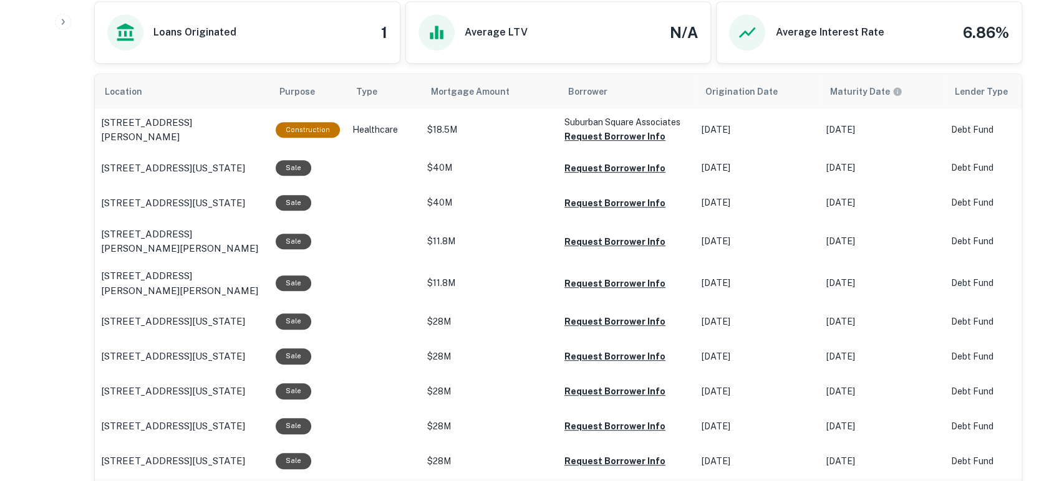
scroll to position [461, 0]
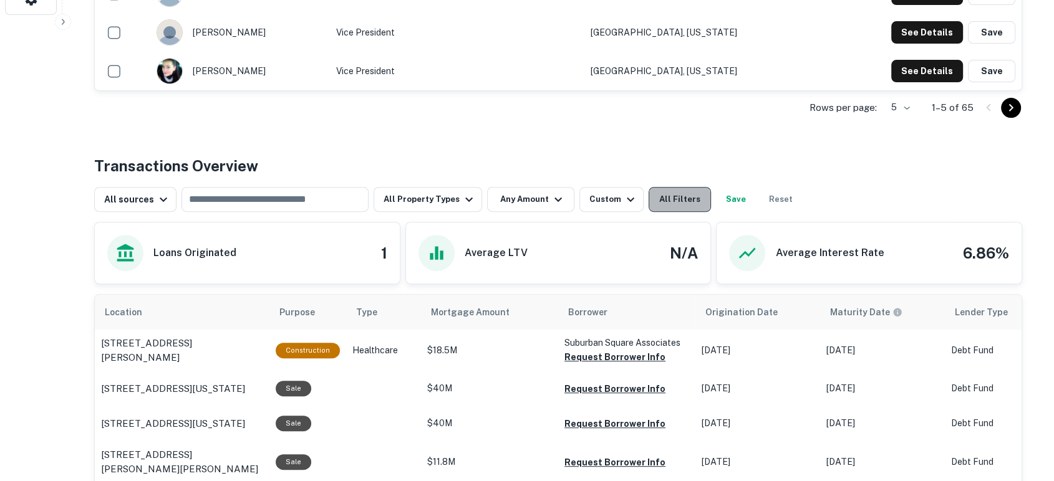
click at [662, 201] on button "All Filters" at bounding box center [679, 199] width 62 height 25
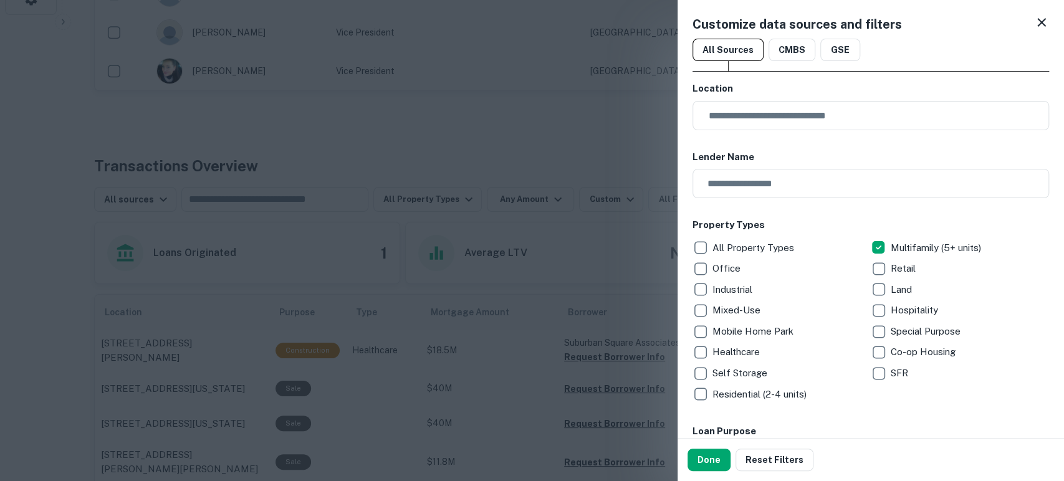
click at [710, 458] on button "Done" at bounding box center [709, 460] width 43 height 22
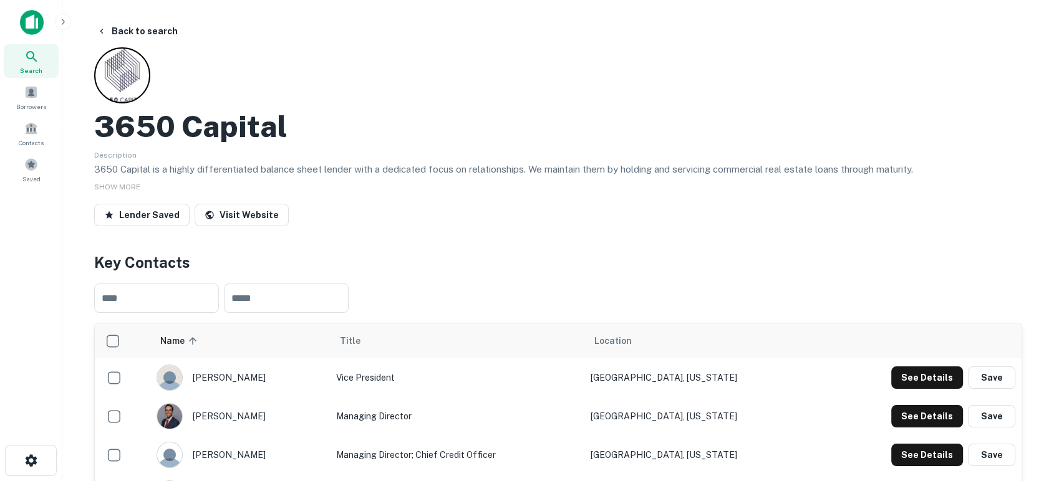
click at [34, 21] on img at bounding box center [32, 22] width 24 height 25
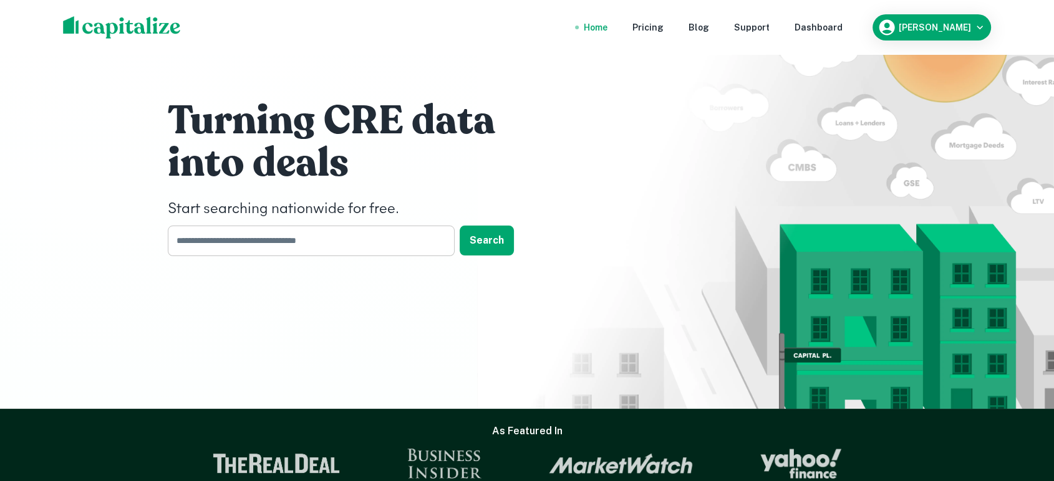
click at [384, 244] on input "text" at bounding box center [307, 241] width 278 height 31
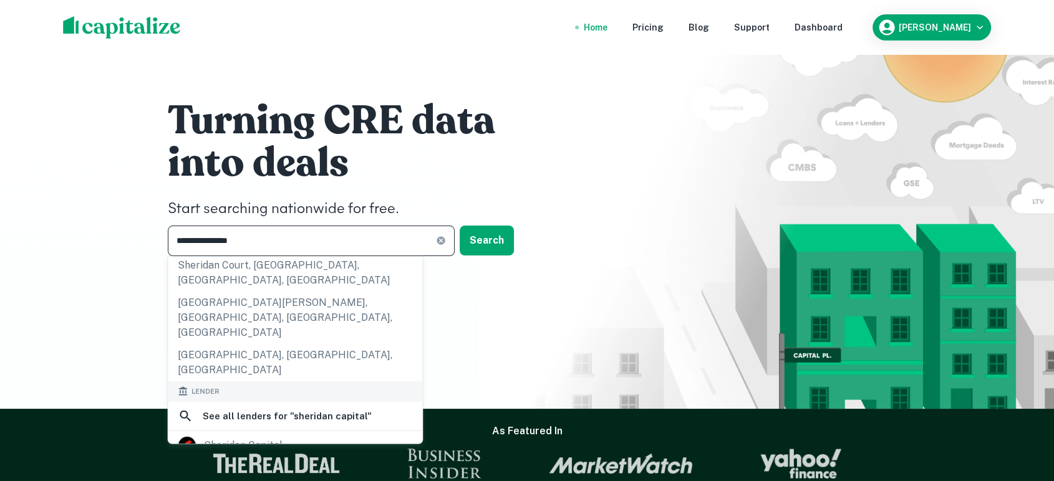
scroll to position [92, 0]
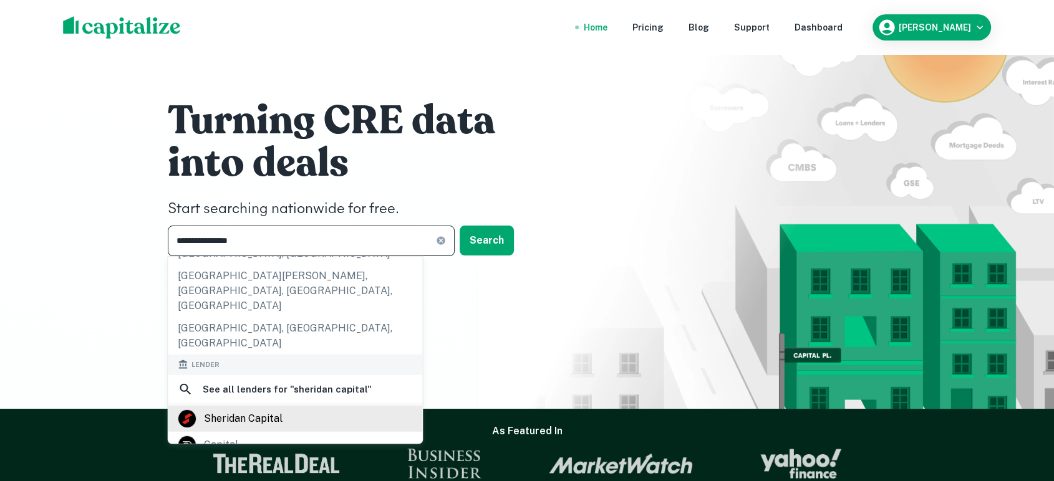
type input "**********"
click at [275, 406] on div "sheridan capital" at bounding box center [295, 419] width 254 height 26
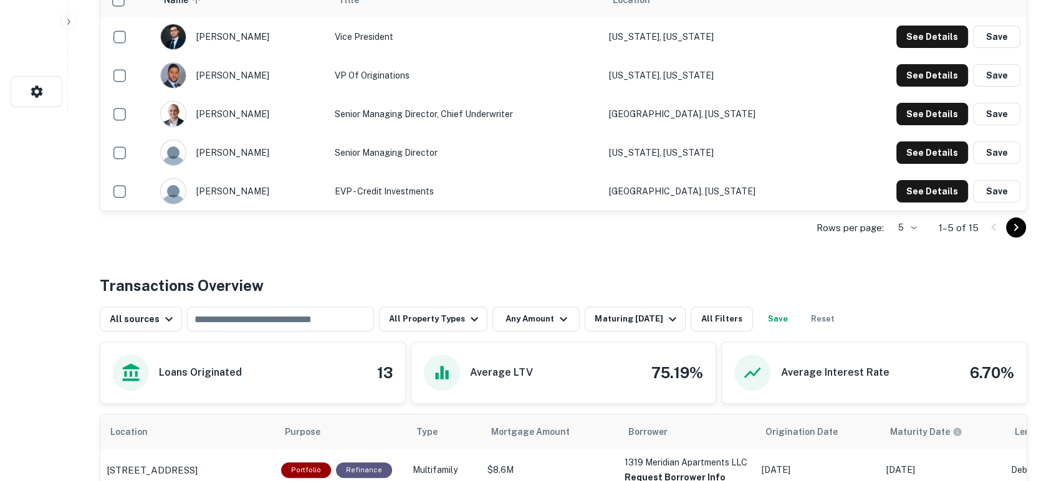
scroll to position [369, 0]
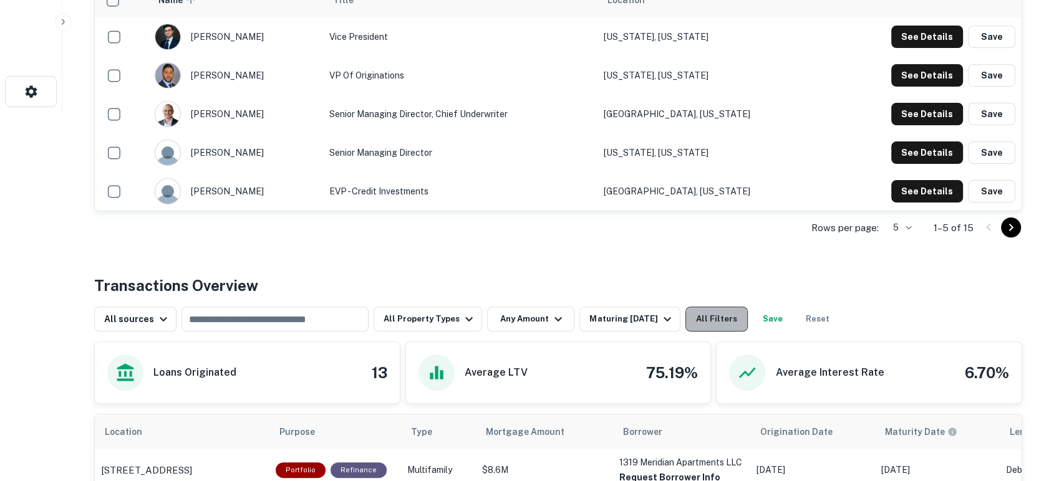
click at [720, 320] on button "All Filters" at bounding box center [716, 319] width 62 height 25
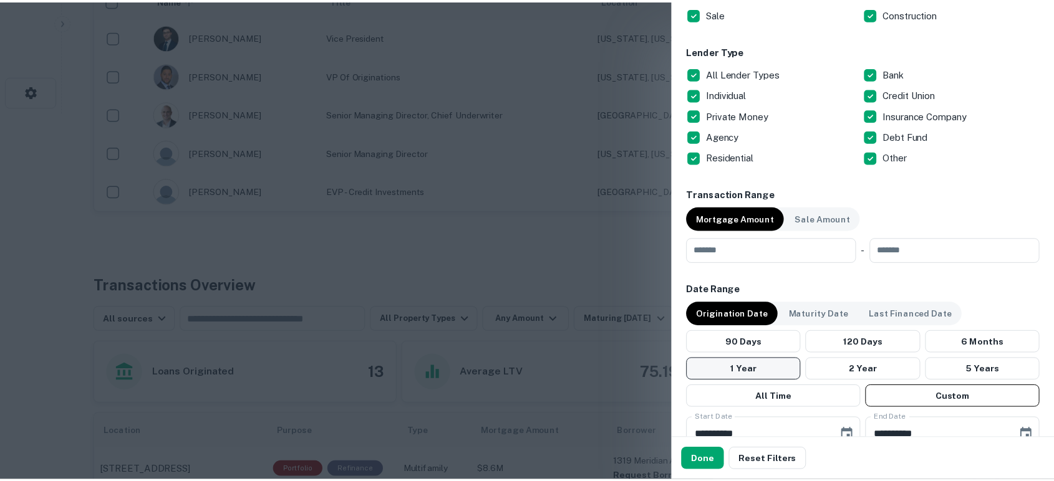
scroll to position [554, 0]
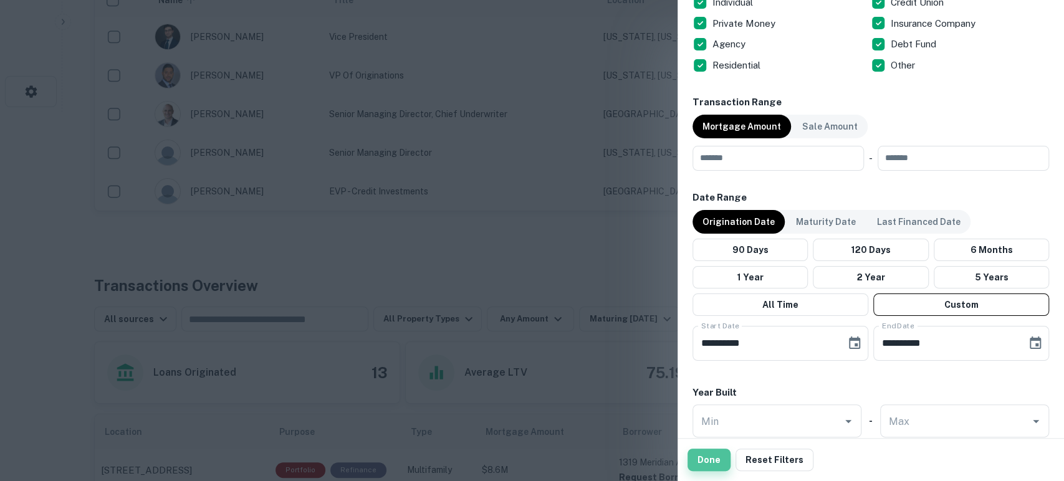
click at [713, 467] on button "Done" at bounding box center [709, 460] width 43 height 22
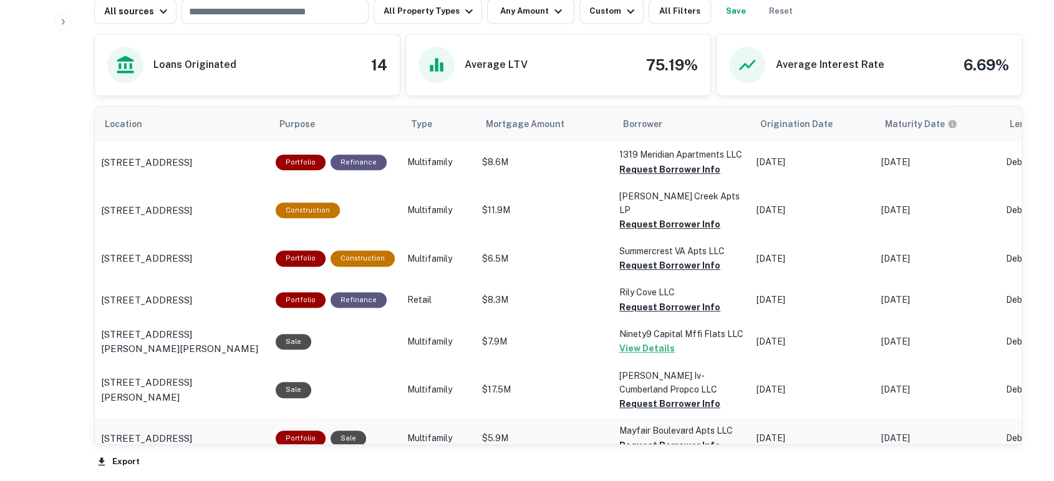
scroll to position [738, 0]
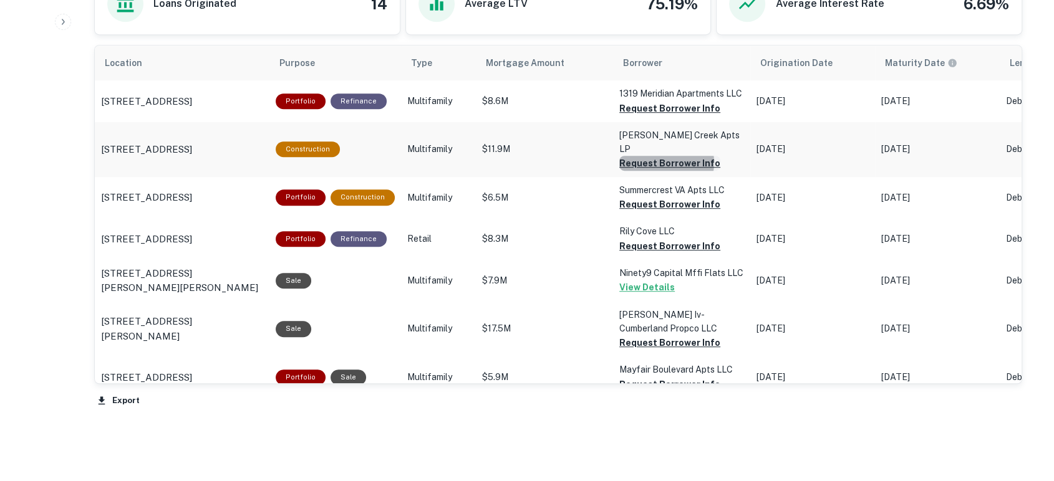
click at [658, 116] on button "Request Borrower Info" at bounding box center [669, 108] width 101 height 15
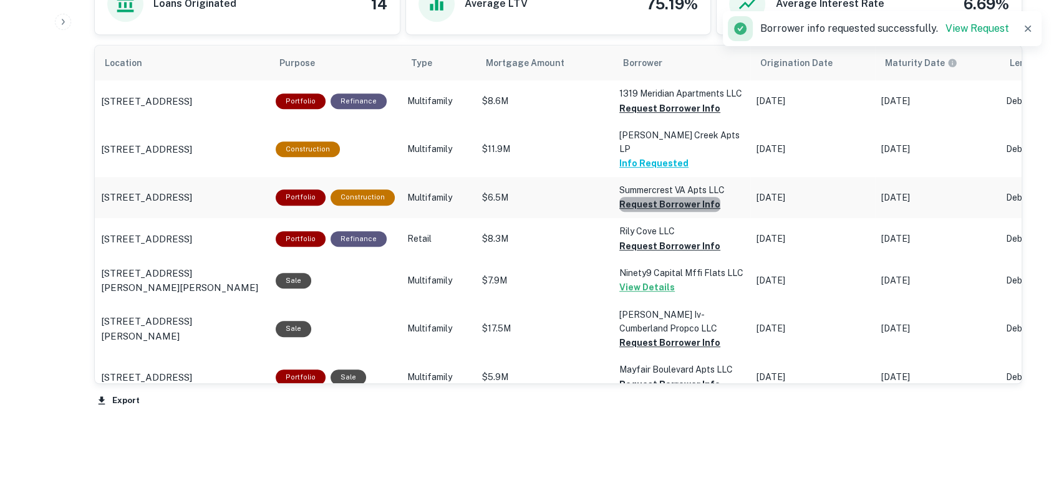
click at [663, 116] on button "Request Borrower Info" at bounding box center [669, 108] width 101 height 15
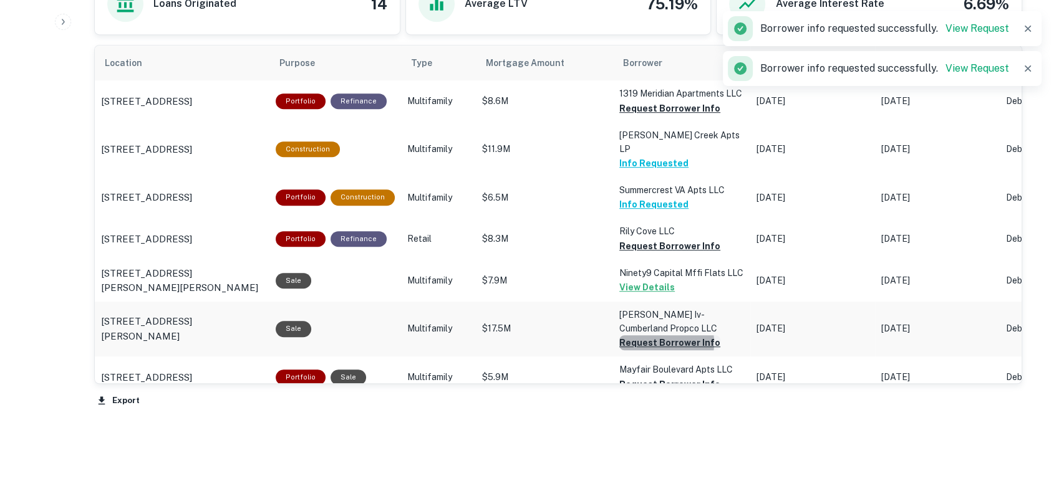
click at [650, 116] on button "Request Borrower Info" at bounding box center [669, 108] width 101 height 15
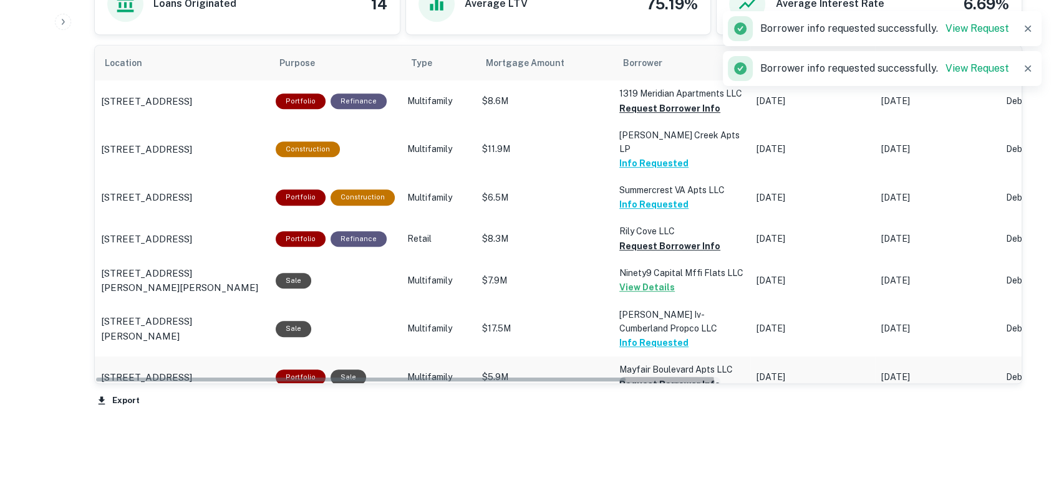
click at [652, 116] on button "Request Borrower Info" at bounding box center [669, 108] width 101 height 15
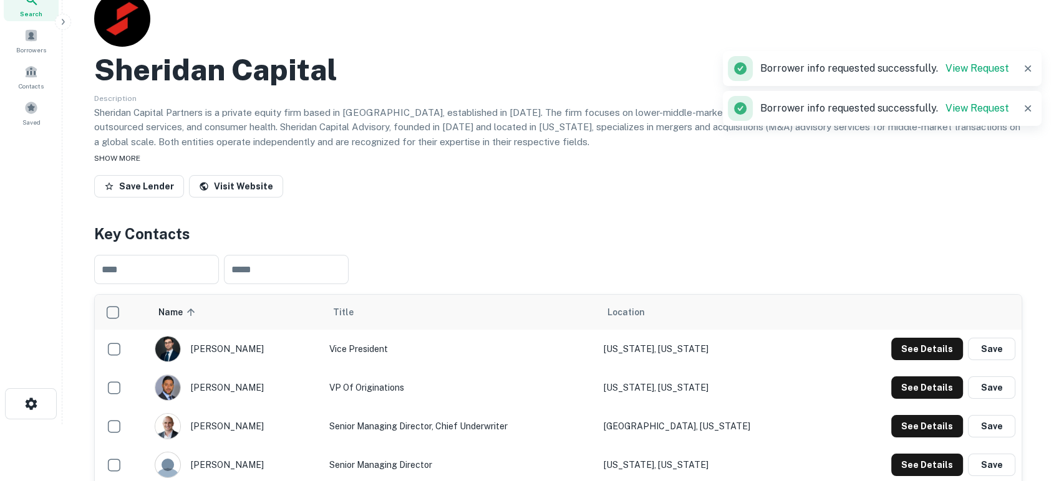
scroll to position [0, 0]
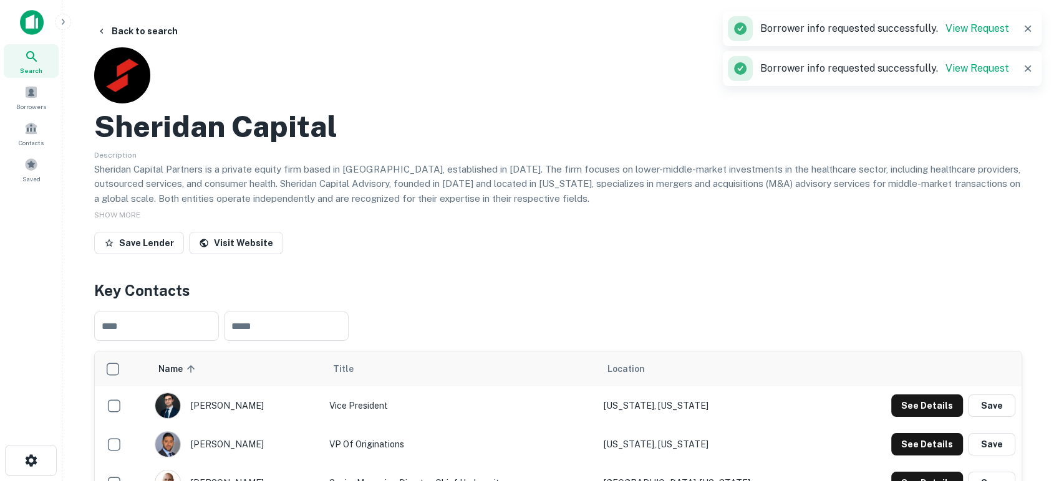
click at [32, 19] on img at bounding box center [32, 22] width 24 height 25
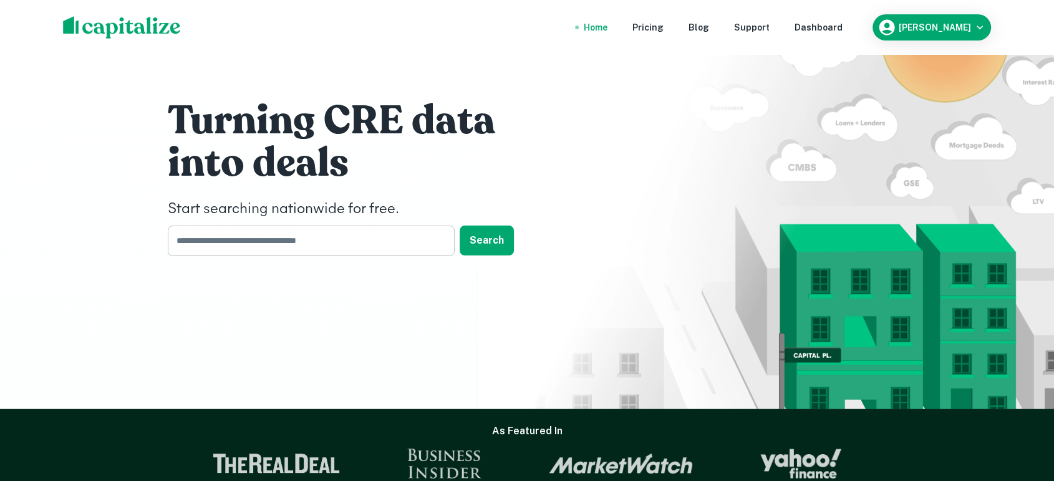
click at [353, 229] on input "text" at bounding box center [307, 241] width 278 height 31
type input "*"
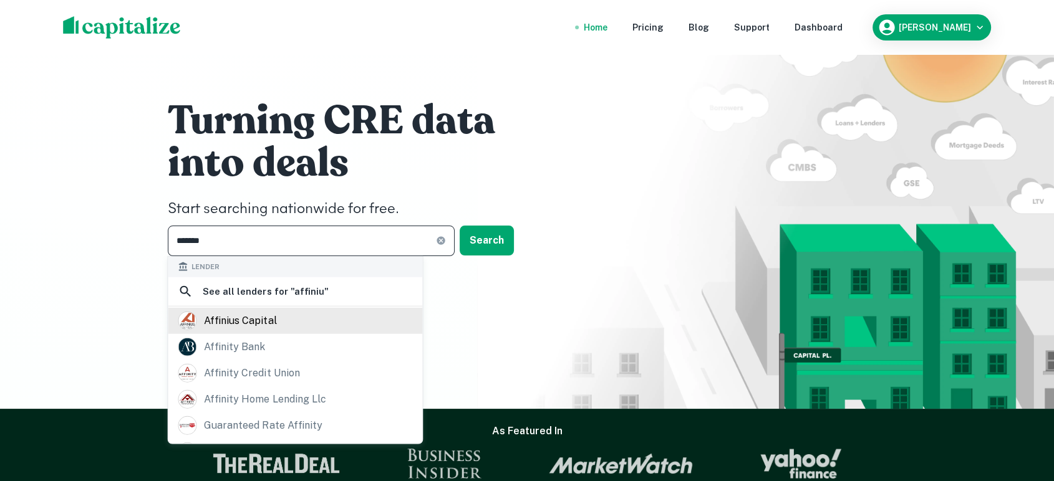
type input "*******"
click at [287, 315] on div "affinius capital" at bounding box center [295, 321] width 234 height 19
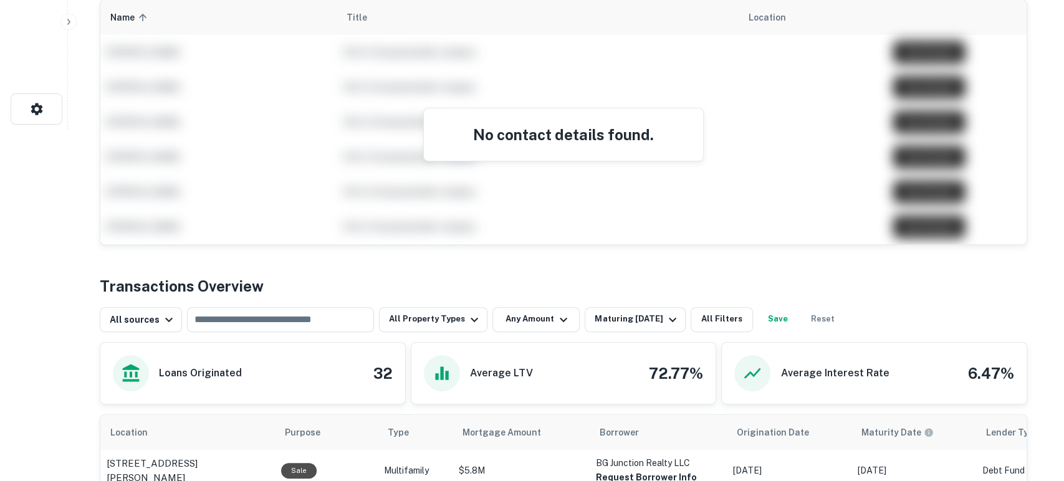
scroll to position [461, 0]
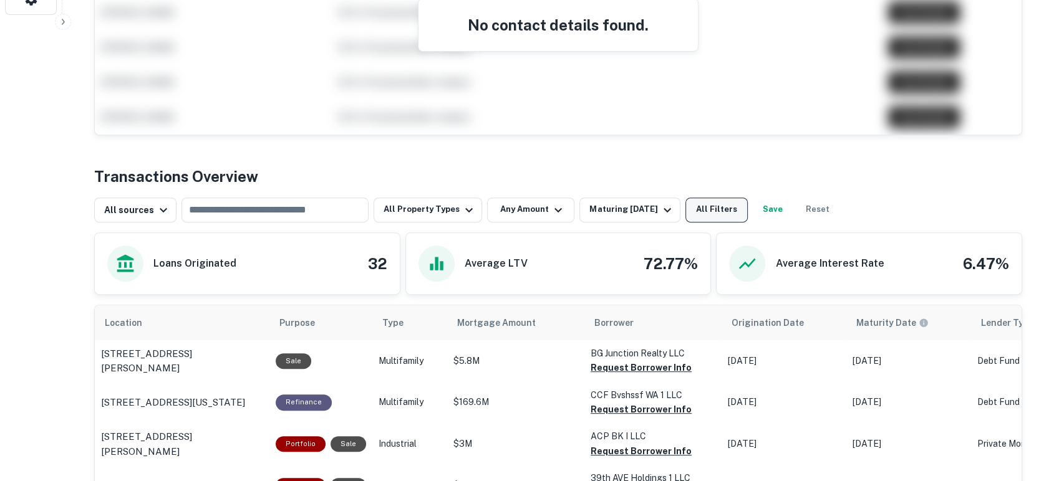
click at [696, 211] on button "All Filters" at bounding box center [716, 210] width 62 height 25
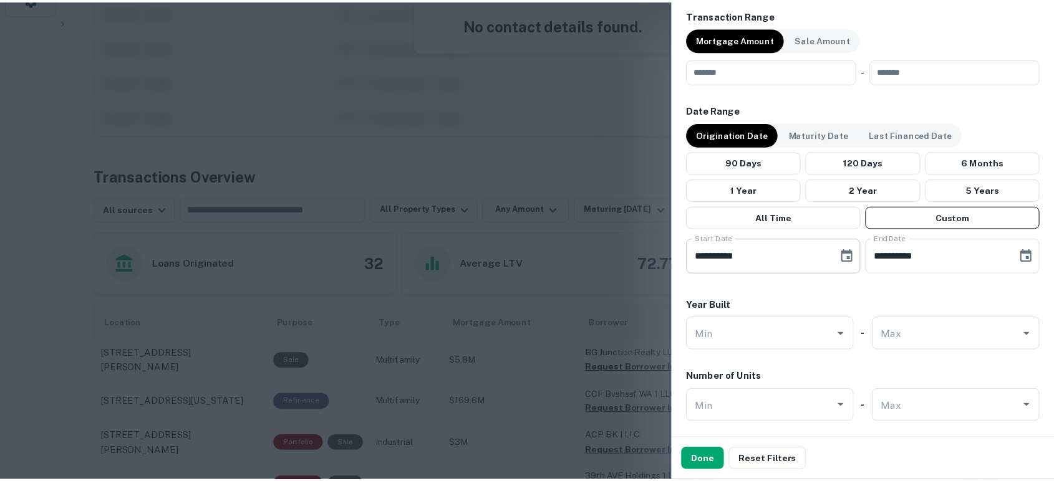
scroll to position [738, 0]
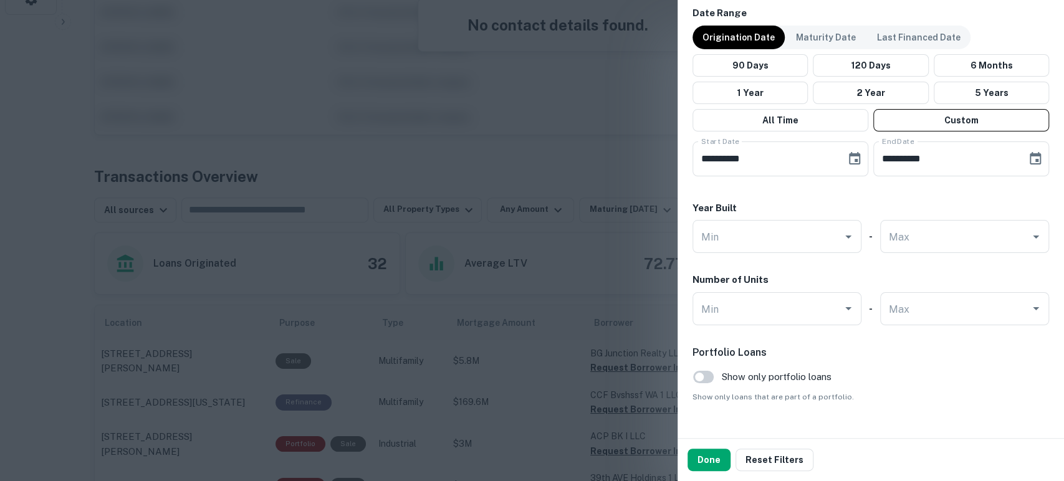
click at [635, 73] on div at bounding box center [532, 240] width 1064 height 481
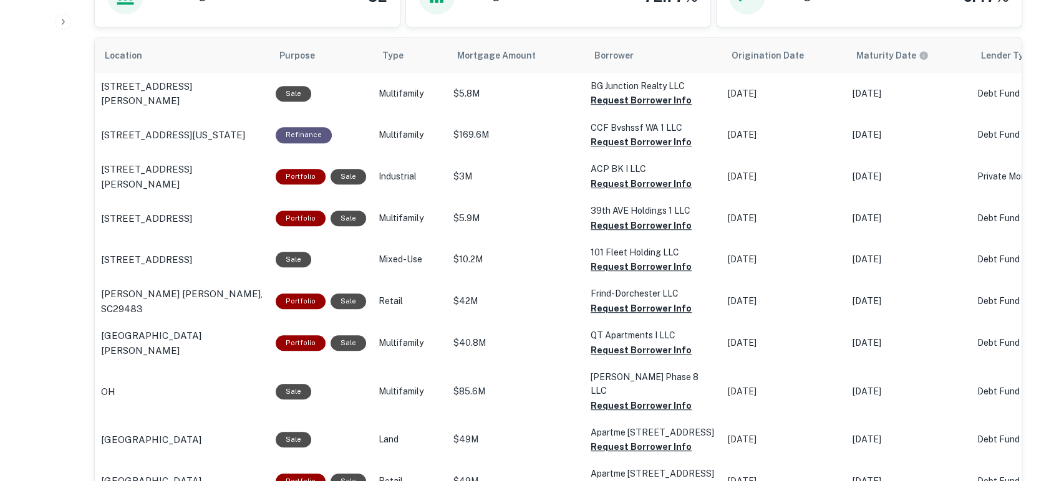
scroll to position [698, 0]
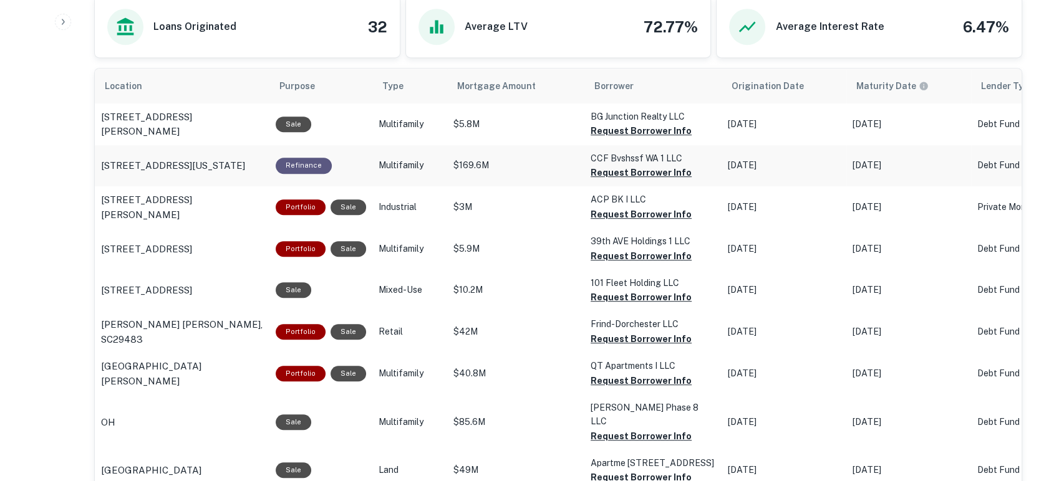
click at [631, 138] on button "Request Borrower Info" at bounding box center [640, 130] width 101 height 15
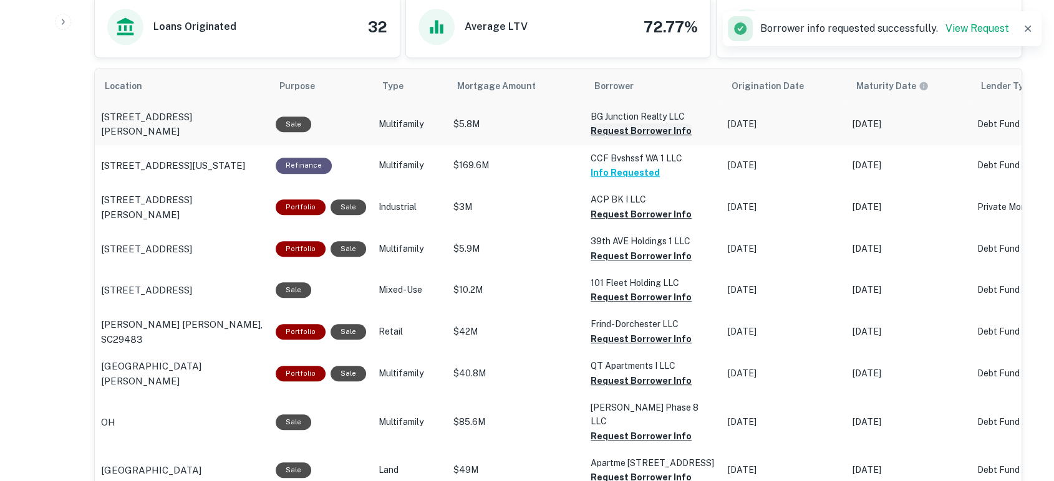
click at [629, 133] on button "Request Borrower Info" at bounding box center [640, 130] width 101 height 15
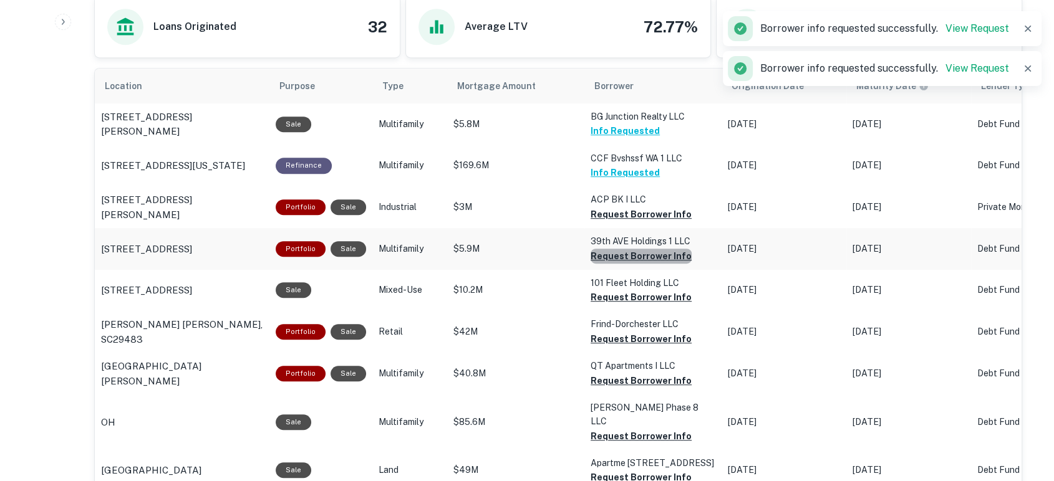
click at [651, 222] on button "Request Borrower Info" at bounding box center [640, 214] width 101 height 15
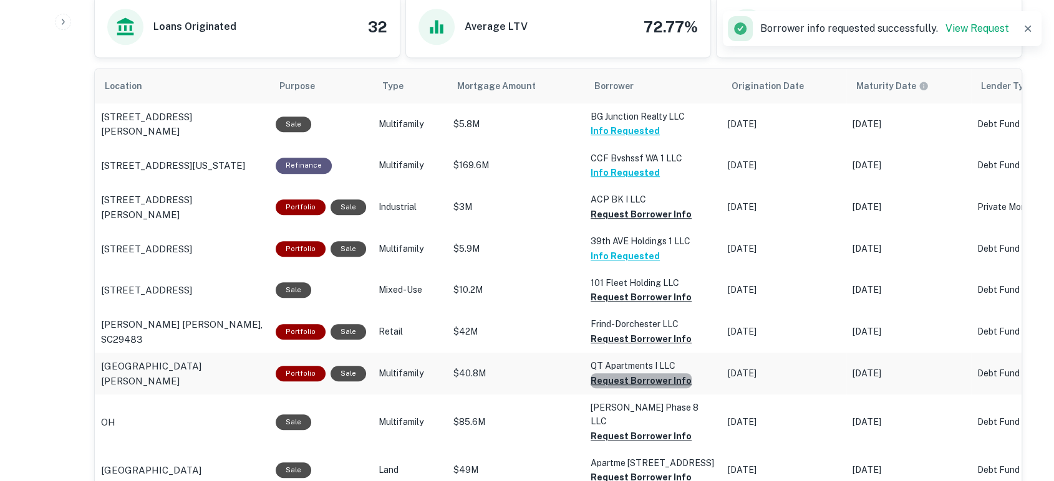
click at [642, 222] on button "Request Borrower Info" at bounding box center [640, 214] width 101 height 15
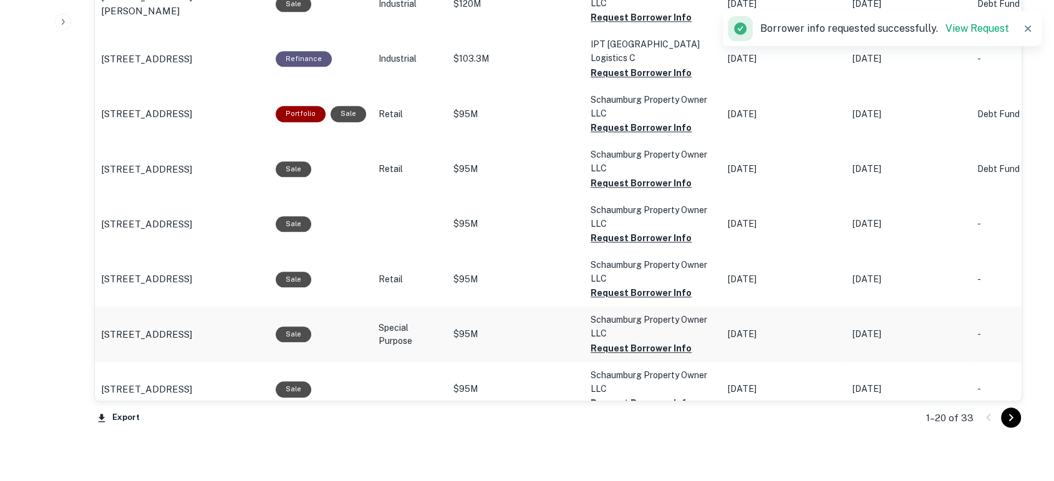
scroll to position [1437, 0]
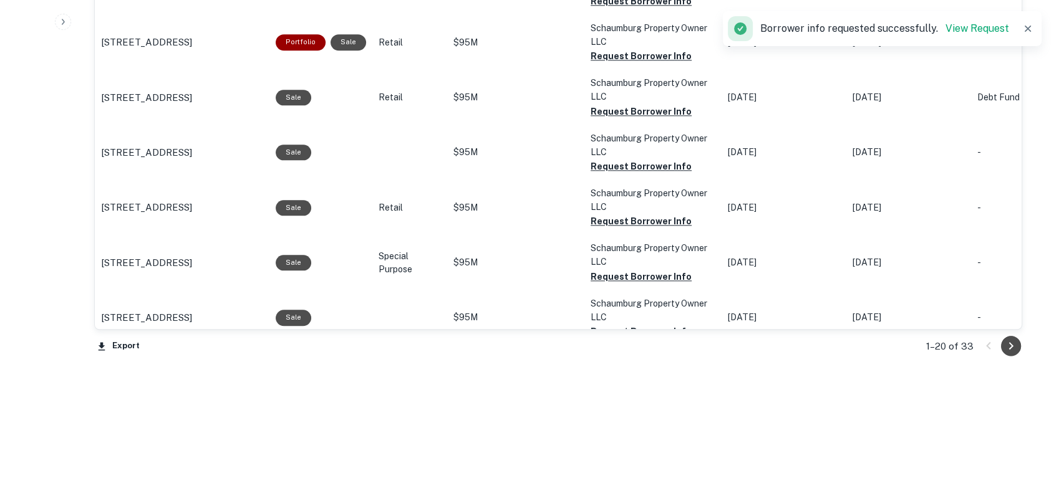
click at [1004, 345] on icon "Go to next page" at bounding box center [1010, 346] width 15 height 15
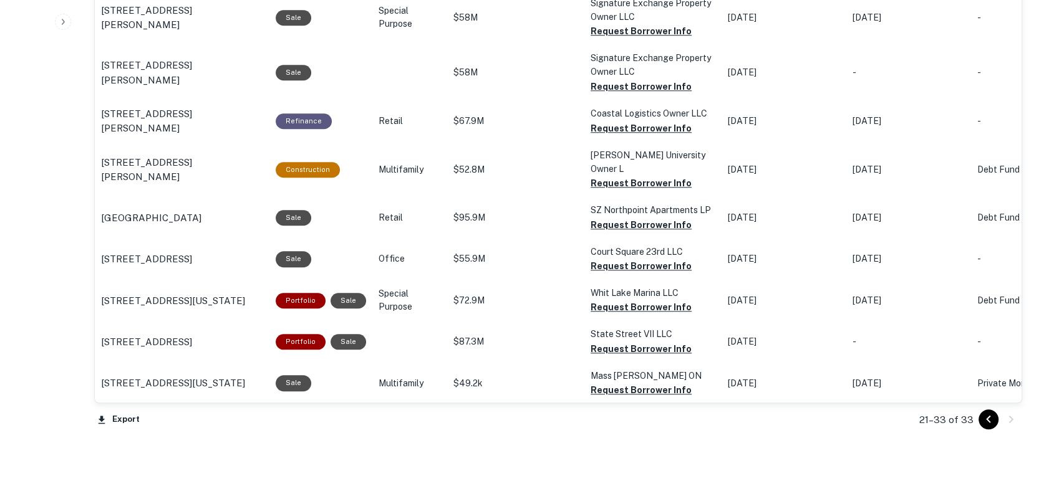
scroll to position [1106, 0]
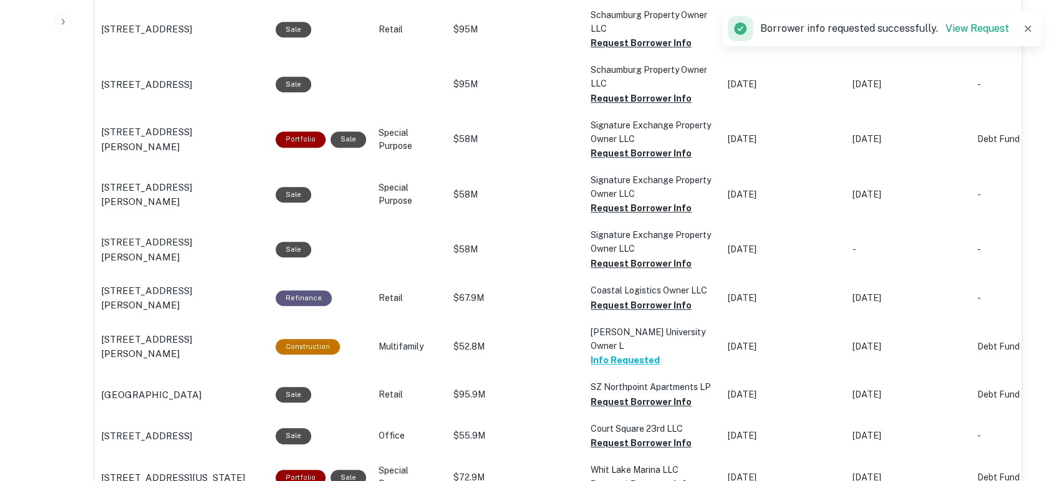
scroll to position [829, 0]
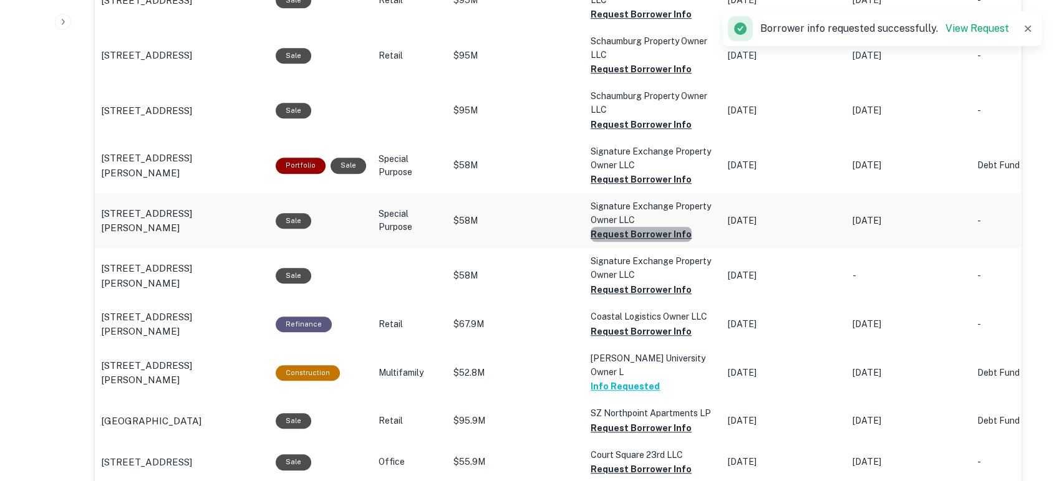
click at [643, 22] on button "Request Borrower Info" at bounding box center [640, 14] width 101 height 15
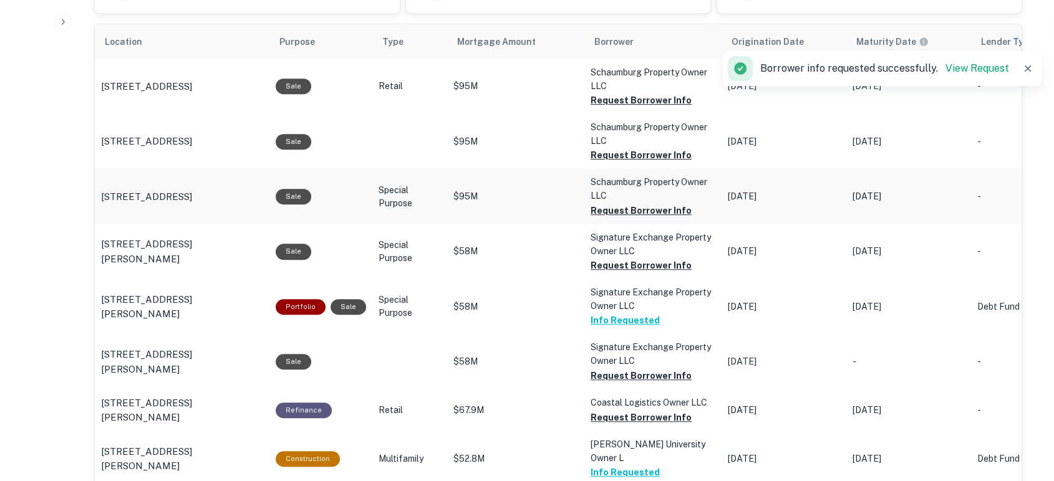
scroll to position [736, 0]
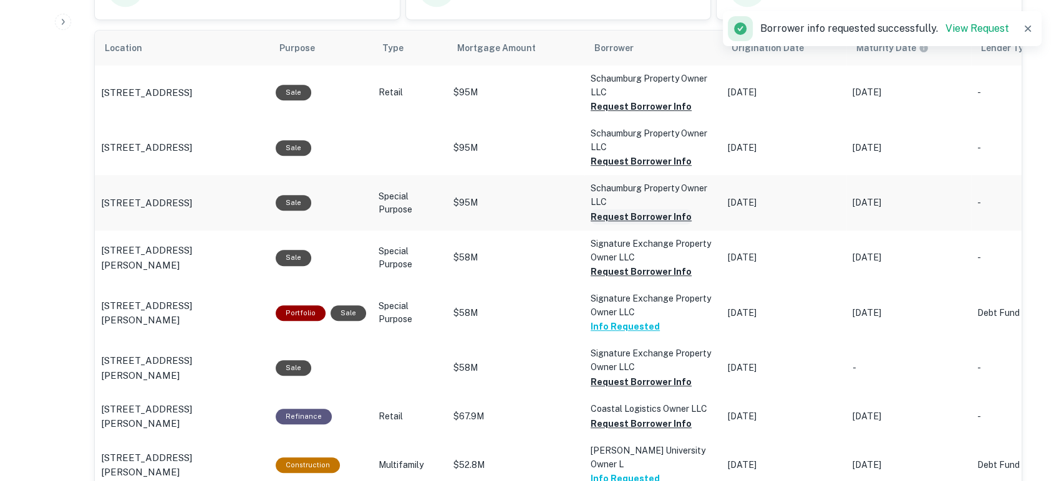
click at [638, 114] on button "Request Borrower Info" at bounding box center [640, 106] width 101 height 15
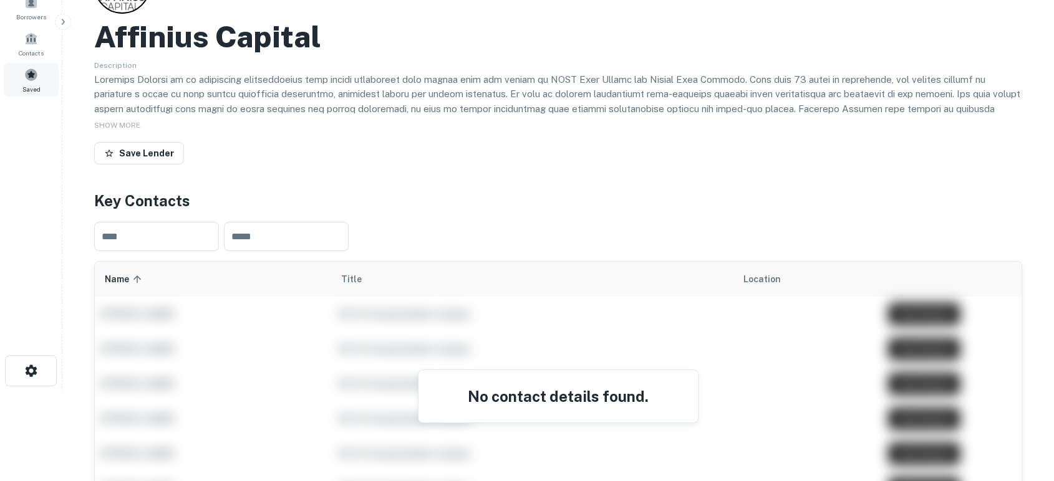
scroll to position [0, 0]
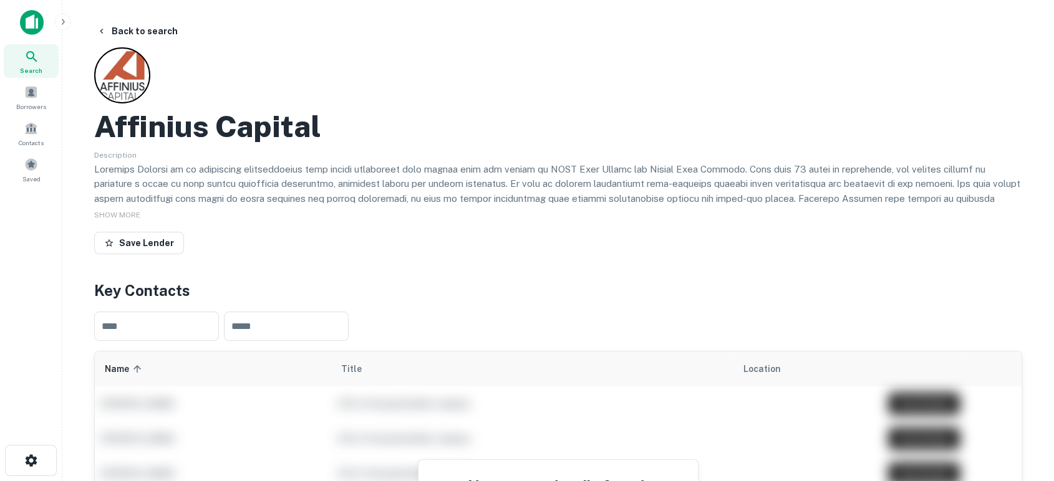
click at [37, 24] on img at bounding box center [32, 22] width 24 height 25
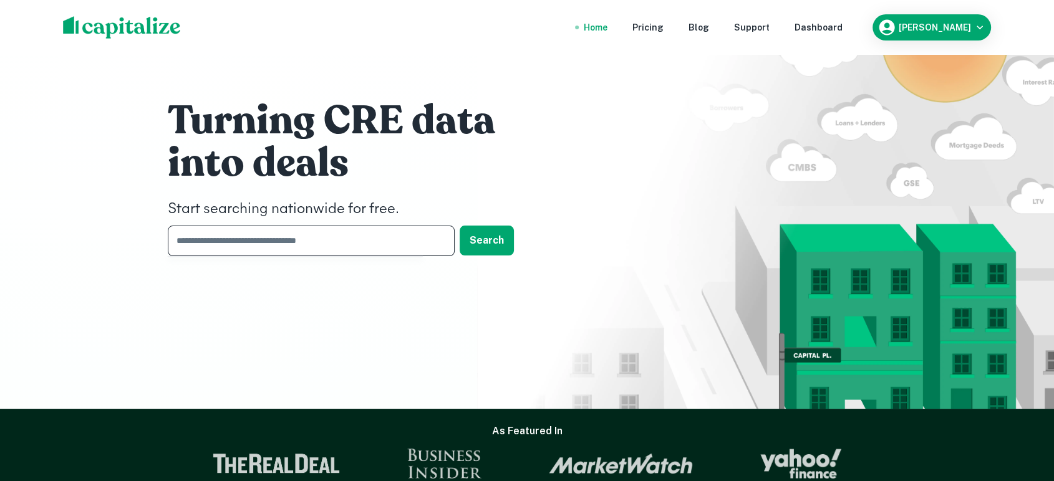
click at [428, 233] on input "text" at bounding box center [307, 241] width 278 height 31
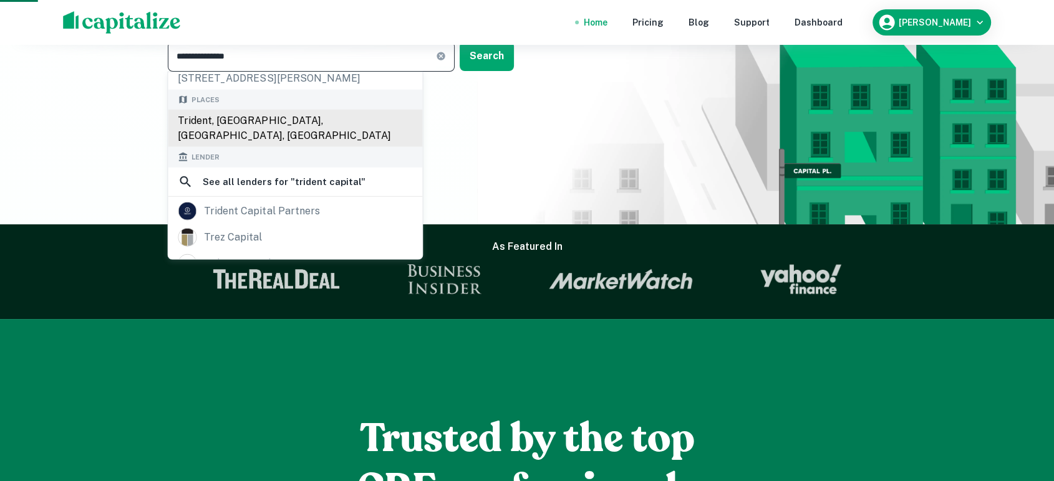
scroll to position [92, 0]
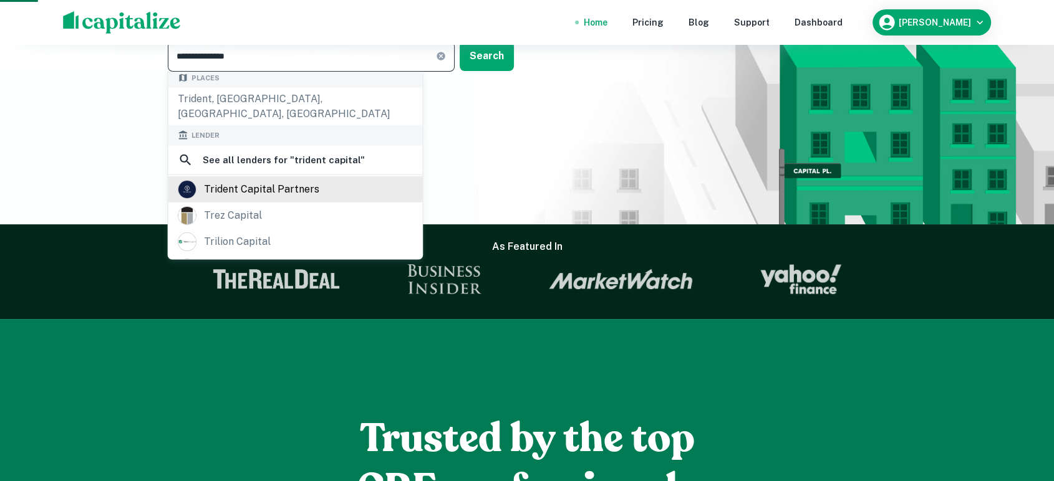
type input "**********"
click at [329, 180] on div "trident capital partners" at bounding box center [295, 189] width 234 height 19
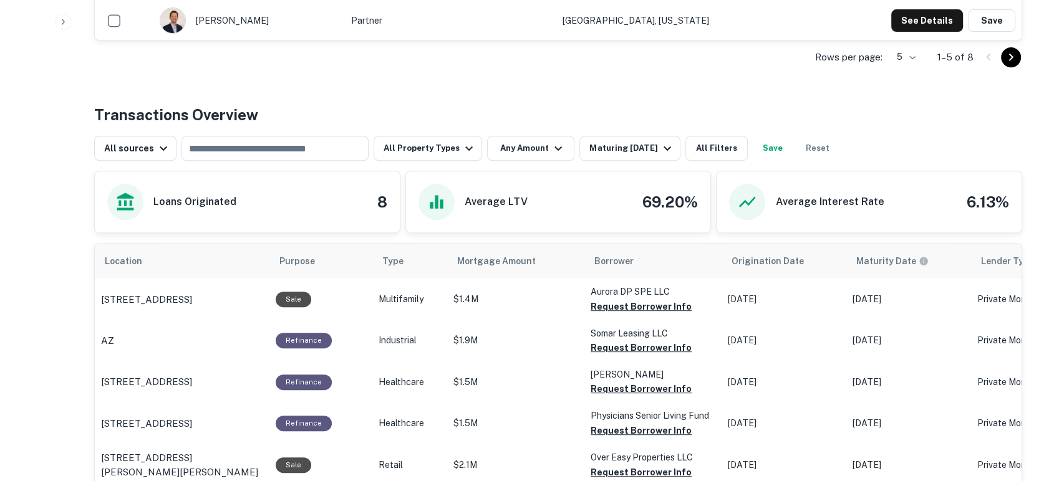
scroll to position [647, 0]
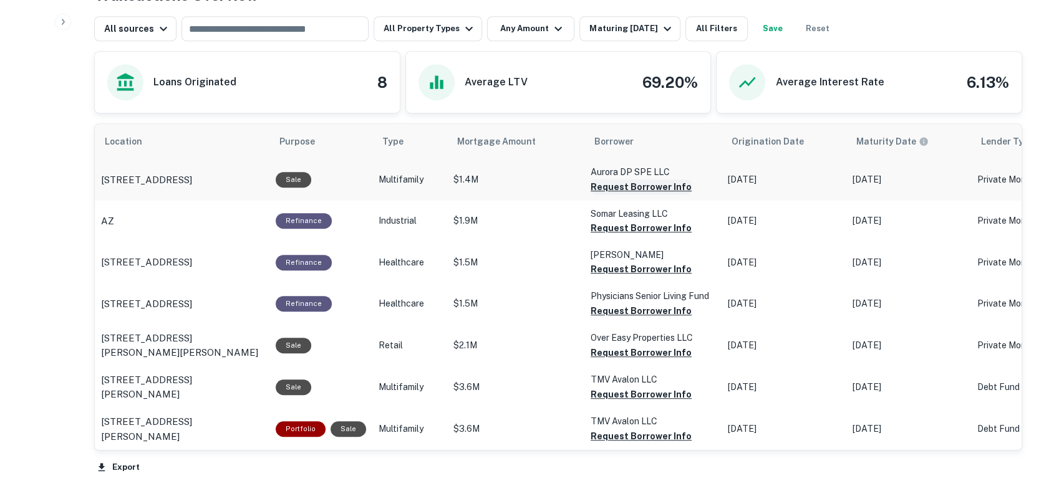
click at [642, 186] on button "Request Borrower Info" at bounding box center [640, 187] width 101 height 15
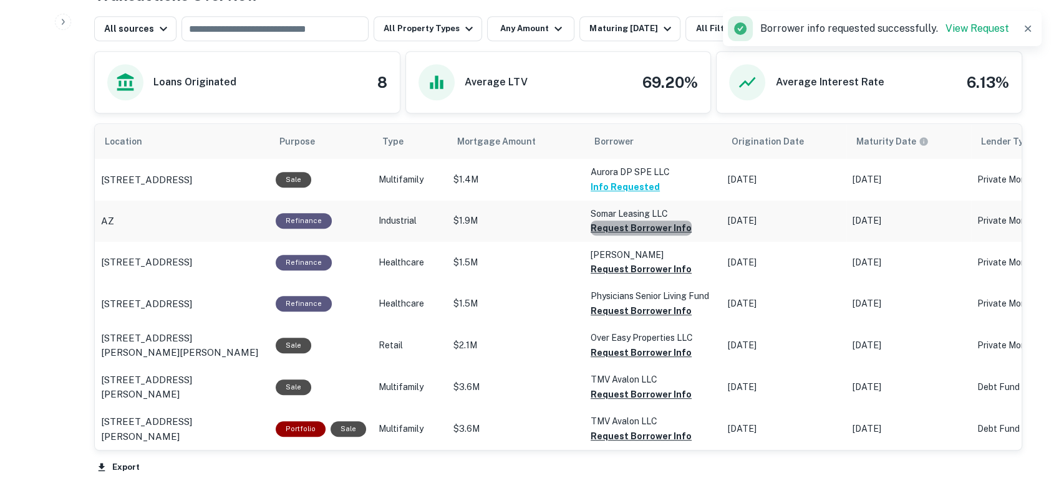
click at [640, 228] on button "Request Borrower Info" at bounding box center [640, 228] width 101 height 15
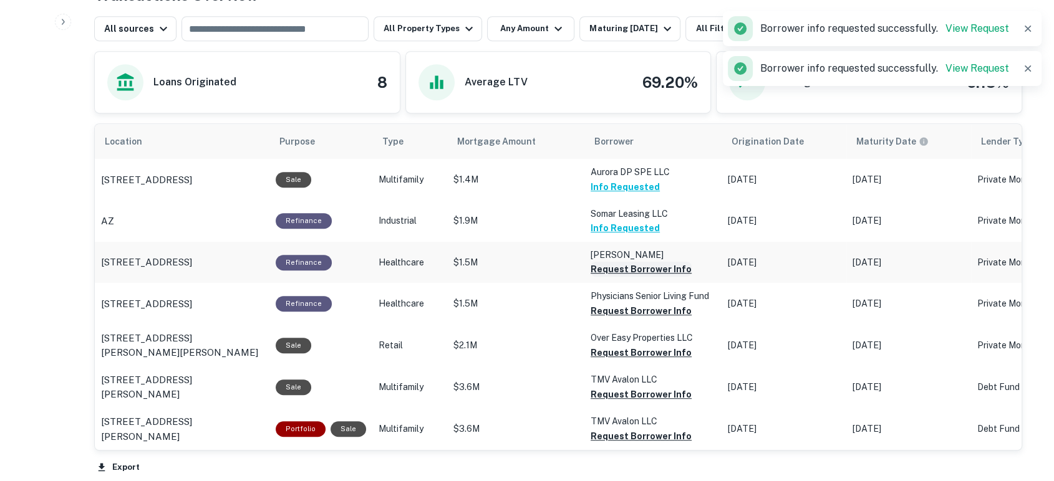
click at [640, 270] on button "Request Borrower Info" at bounding box center [640, 269] width 101 height 15
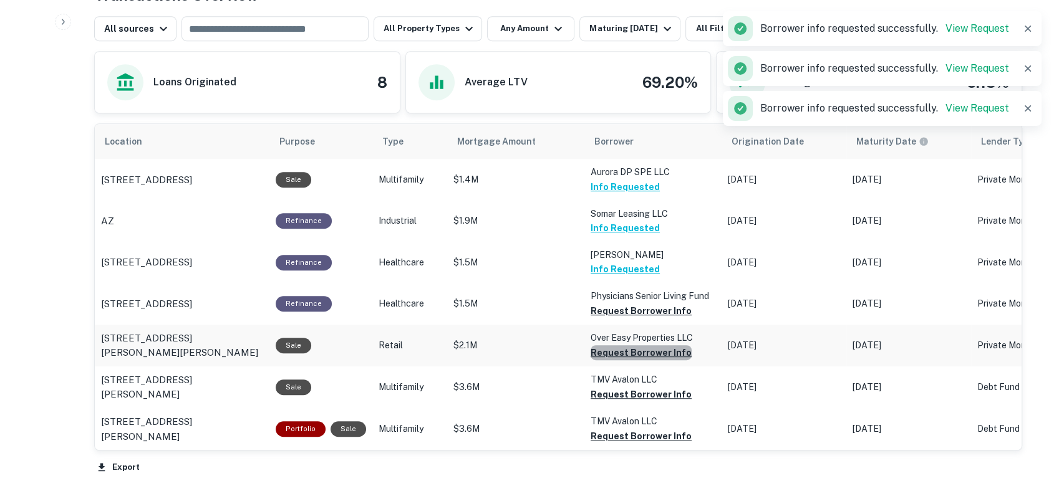
click at [640, 319] on button "Request Borrower Info" at bounding box center [640, 311] width 101 height 15
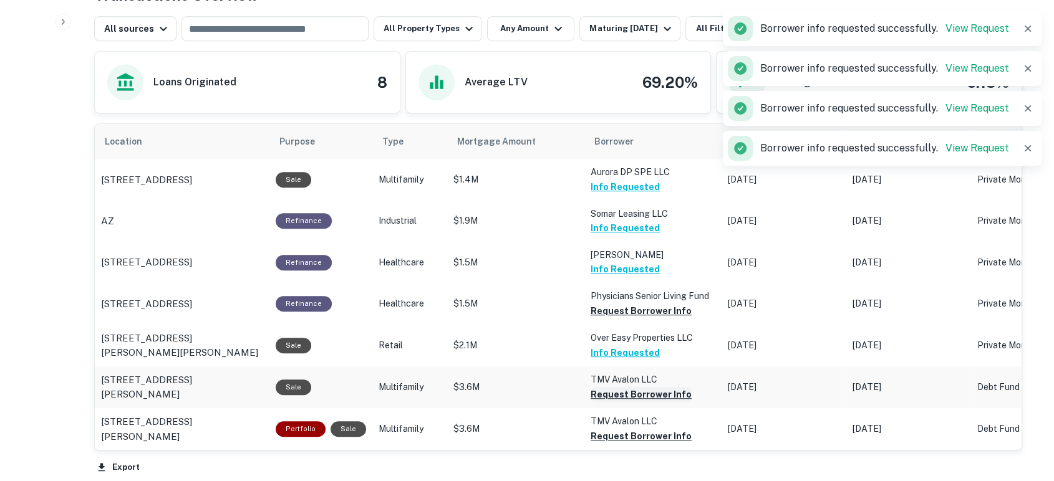
click at [634, 319] on button "Request Borrower Info" at bounding box center [640, 311] width 101 height 15
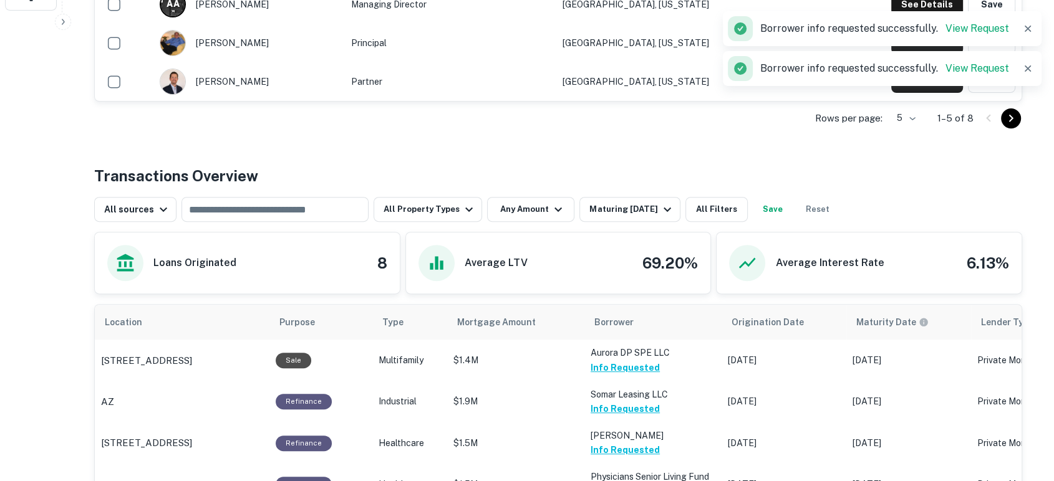
scroll to position [461, 0]
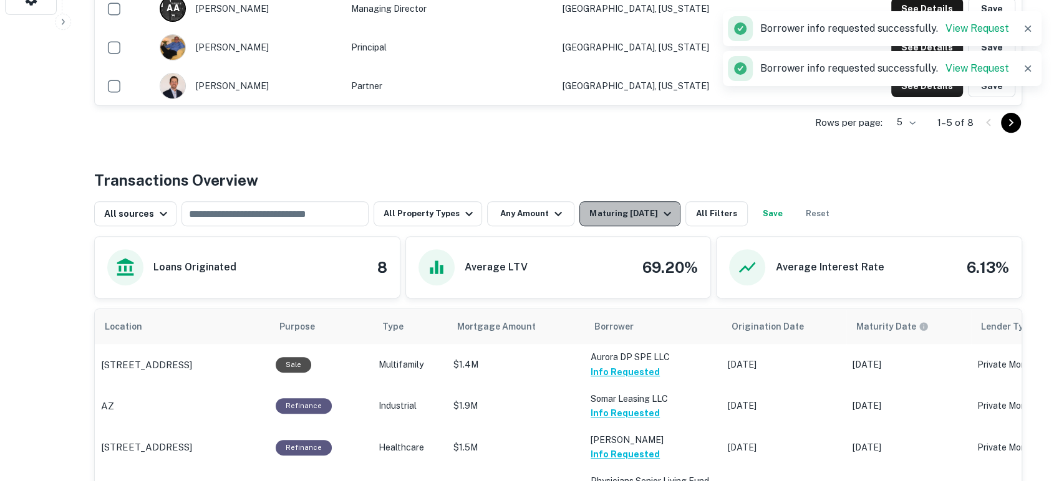
click at [650, 212] on div "Maturing [DATE]" at bounding box center [631, 213] width 85 height 15
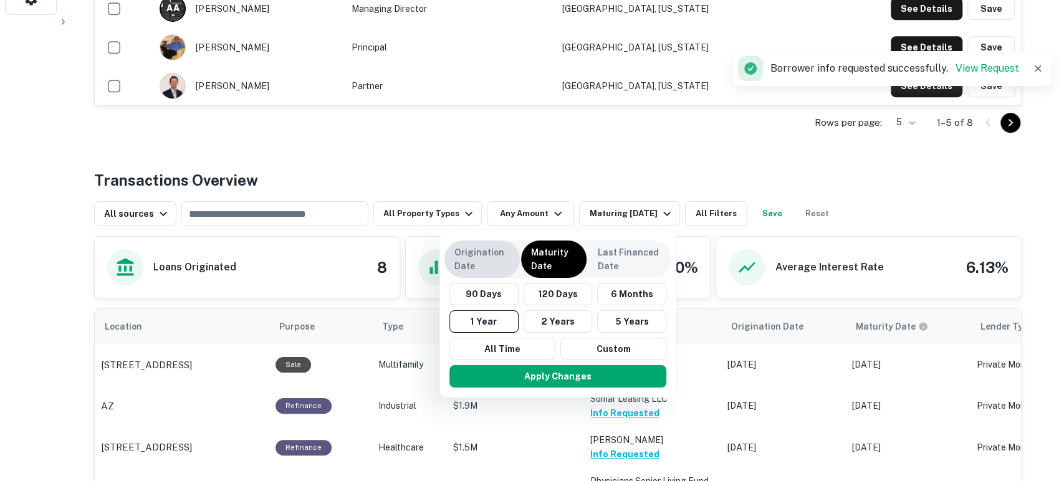
click at [479, 266] on p "Origination Date" at bounding box center [482, 259] width 55 height 27
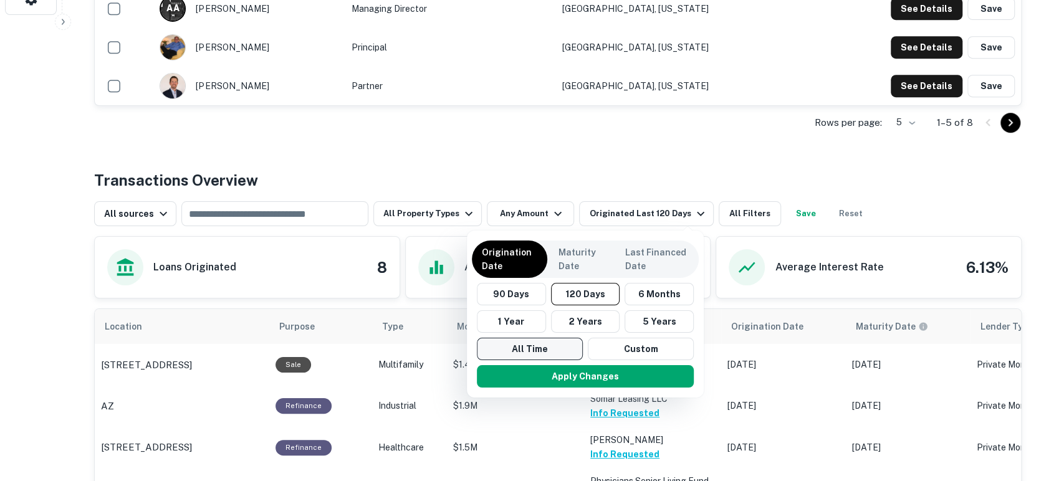
click at [547, 348] on button "All Time" at bounding box center [530, 349] width 106 height 22
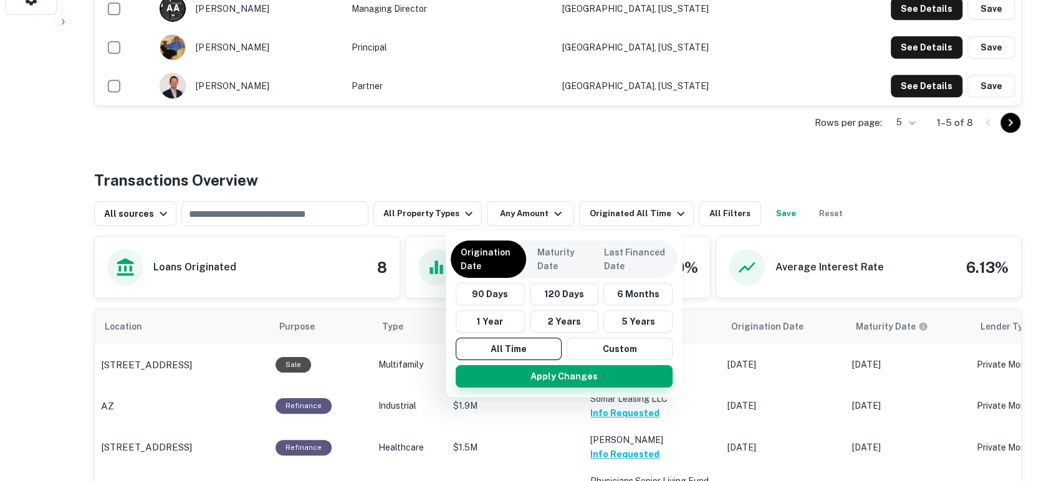
click at [584, 372] on button "Apply Changes" at bounding box center [564, 376] width 217 height 22
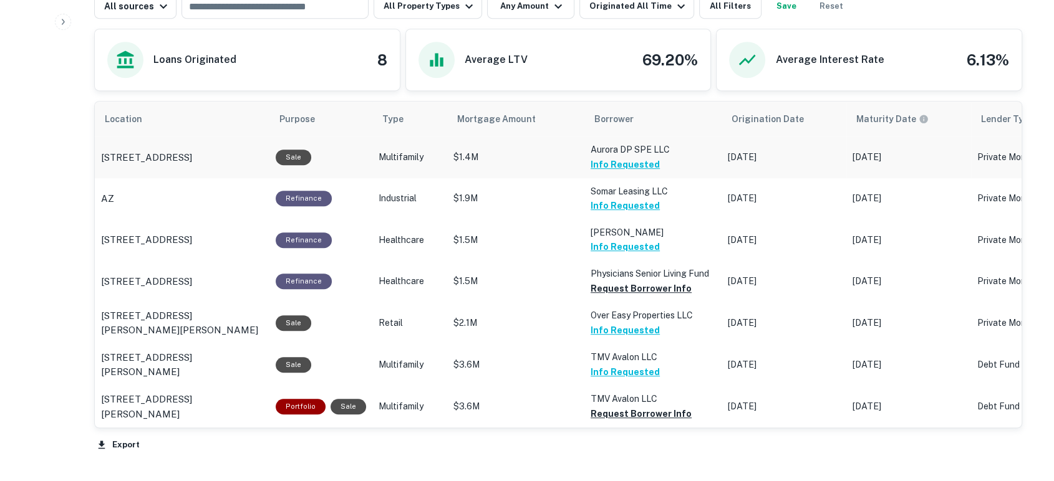
scroll to position [185, 0]
